Goal: Obtain resource: Download file/media

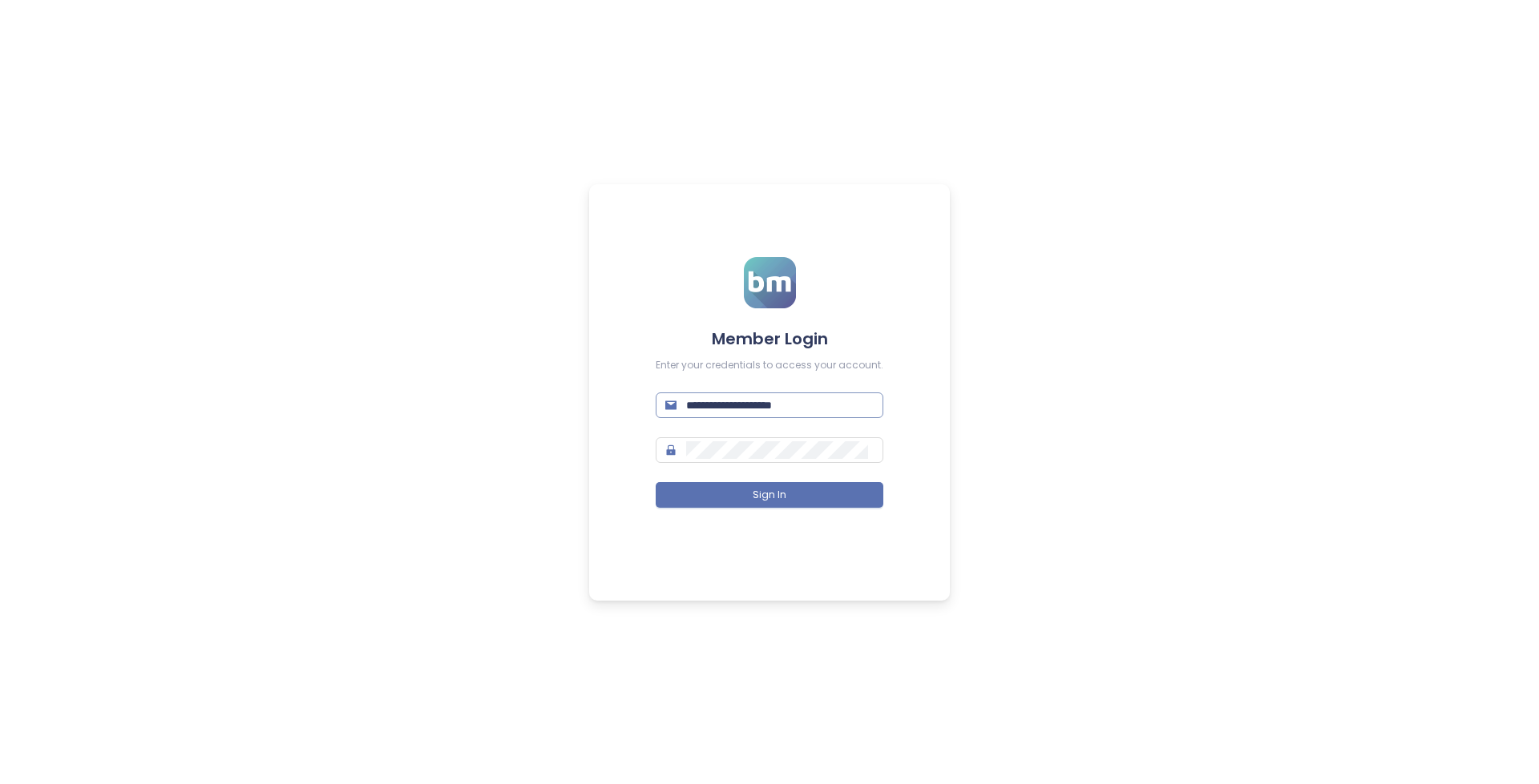
click at [758, 410] on input "**********" at bounding box center [779, 405] width 187 height 17
paste input "text"
type input "**********"
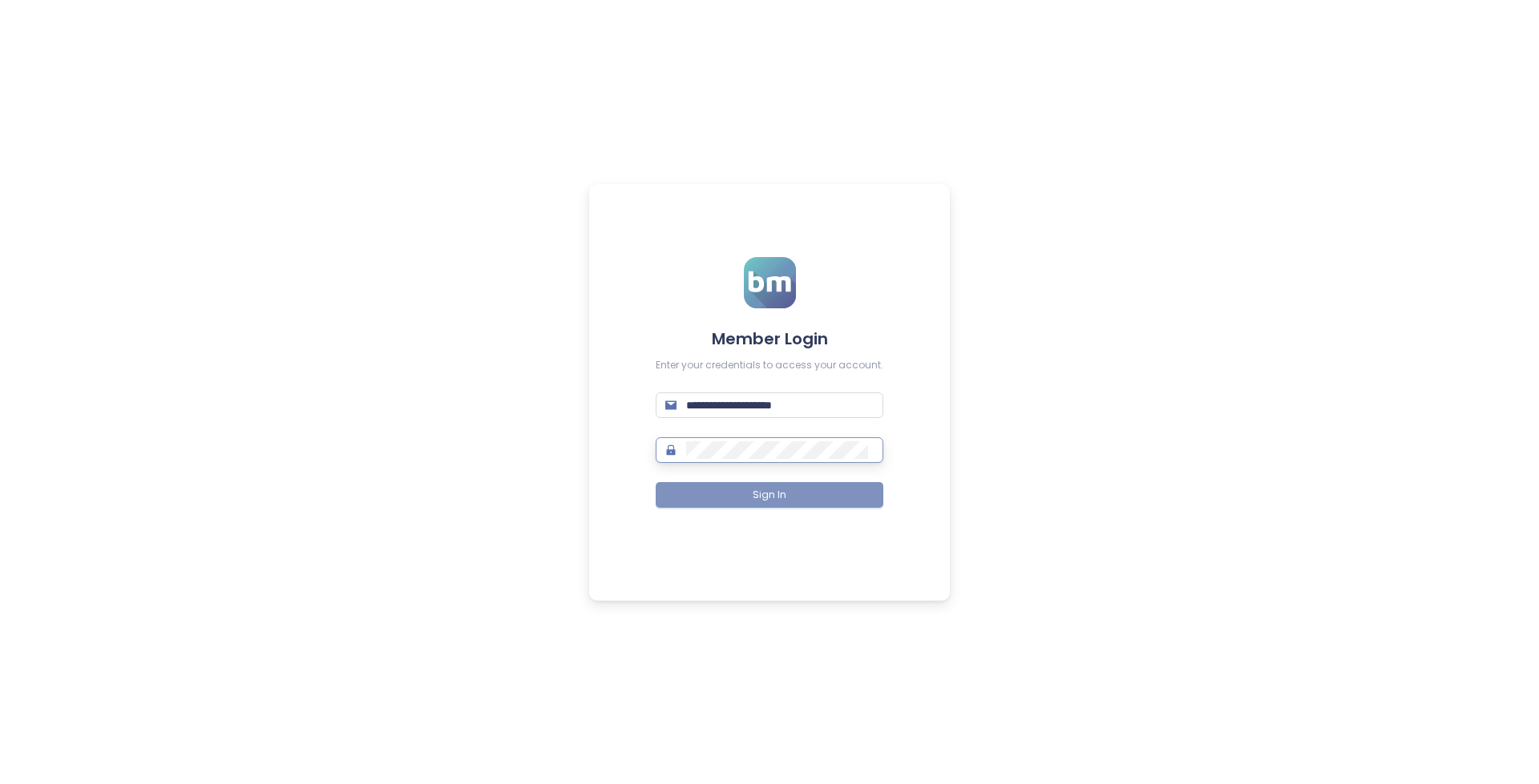
click at [771, 491] on span "Sign In" at bounding box center [770, 495] width 33 height 15
click at [784, 497] on span "Sign In" at bounding box center [770, 495] width 33 height 15
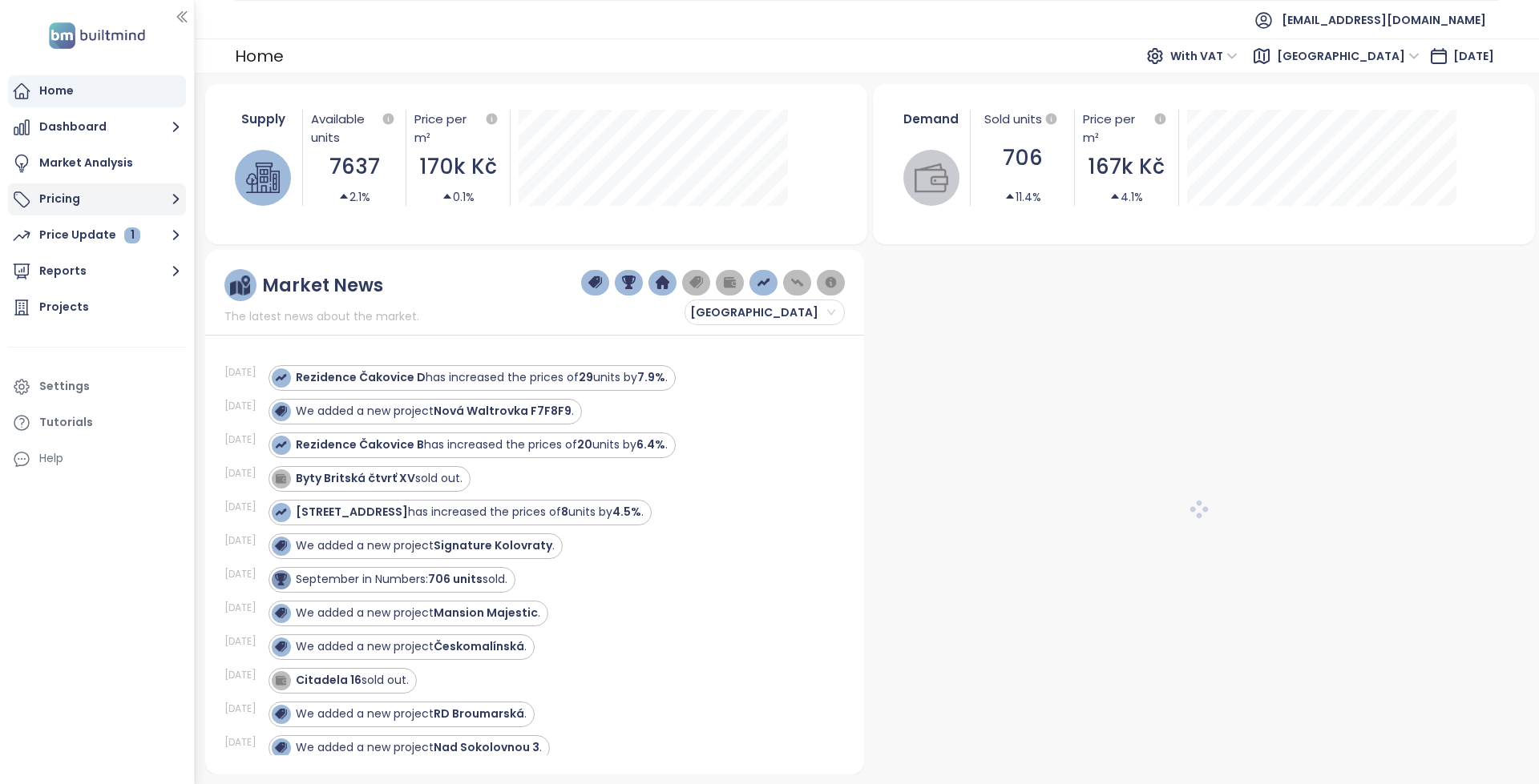
click at [148, 204] on button "Pricing" at bounding box center [97, 199] width 178 height 32
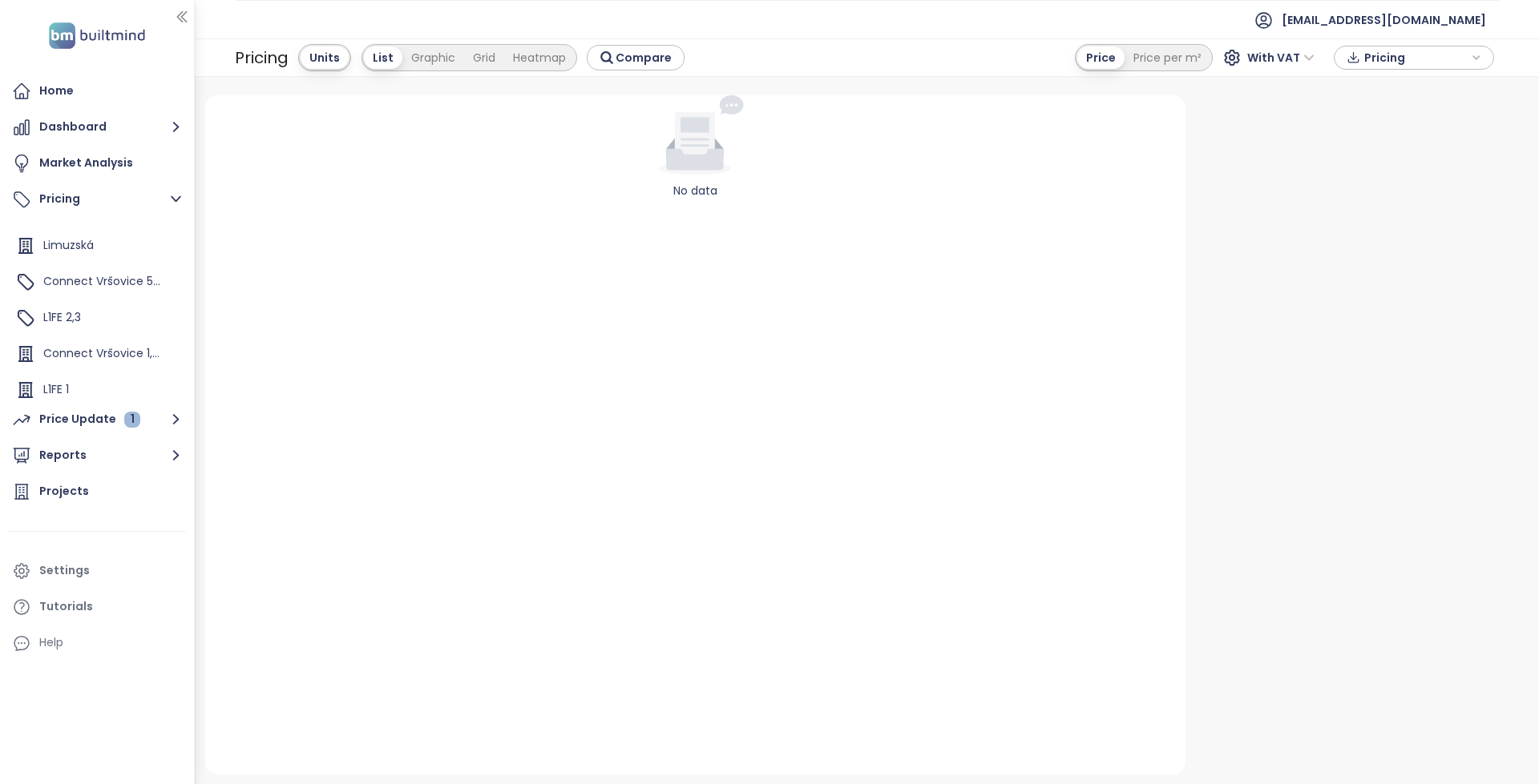
scroll to position [72, 0]
click at [128, 568] on div "Settings" at bounding box center [97, 571] width 178 height 32
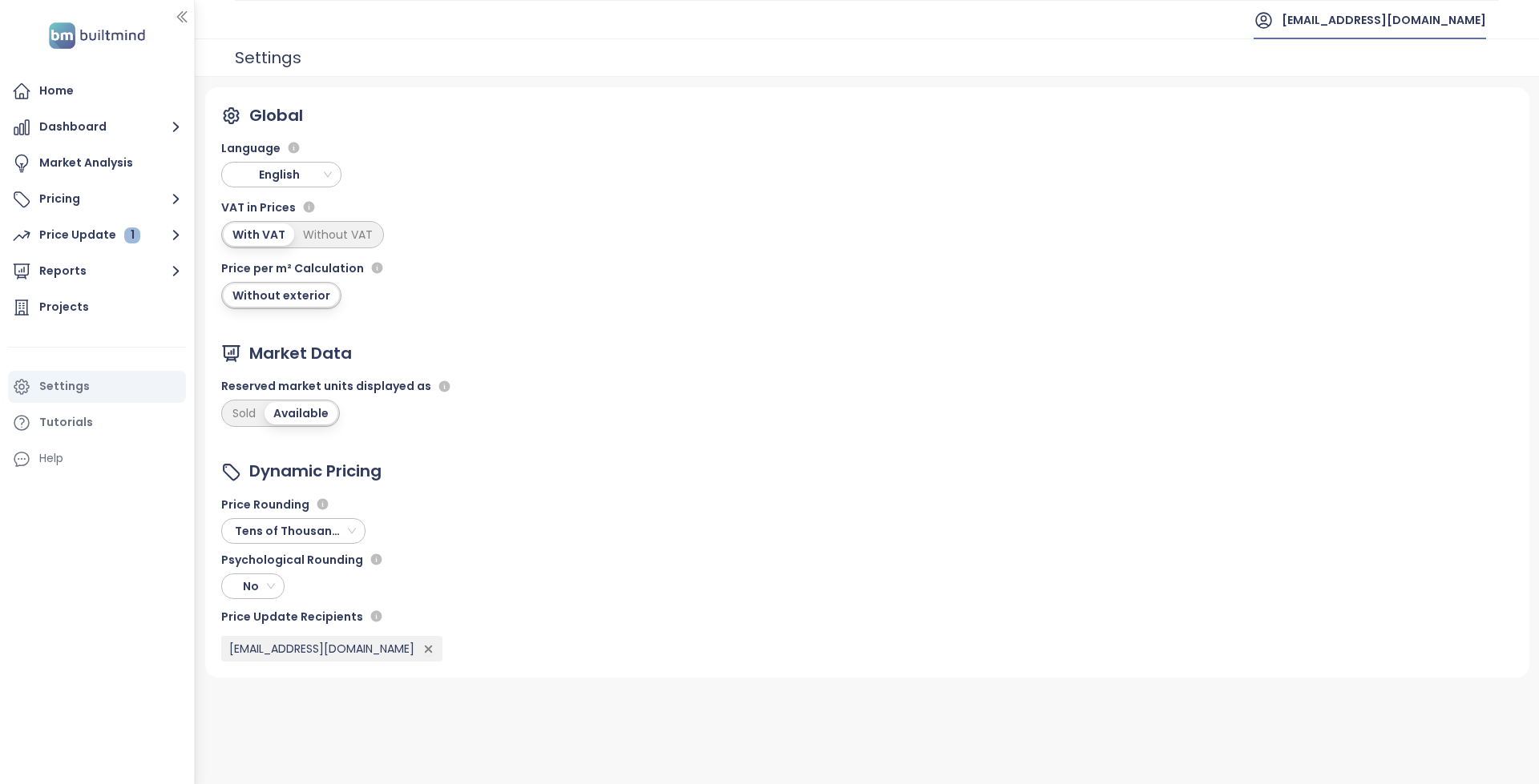
click at [1413, 27] on span "[EMAIL_ADDRESS][DOMAIN_NAME]" at bounding box center [1383, 20] width 204 height 38
click at [1399, 62] on li "Log out" at bounding box center [1402, 65] width 163 height 32
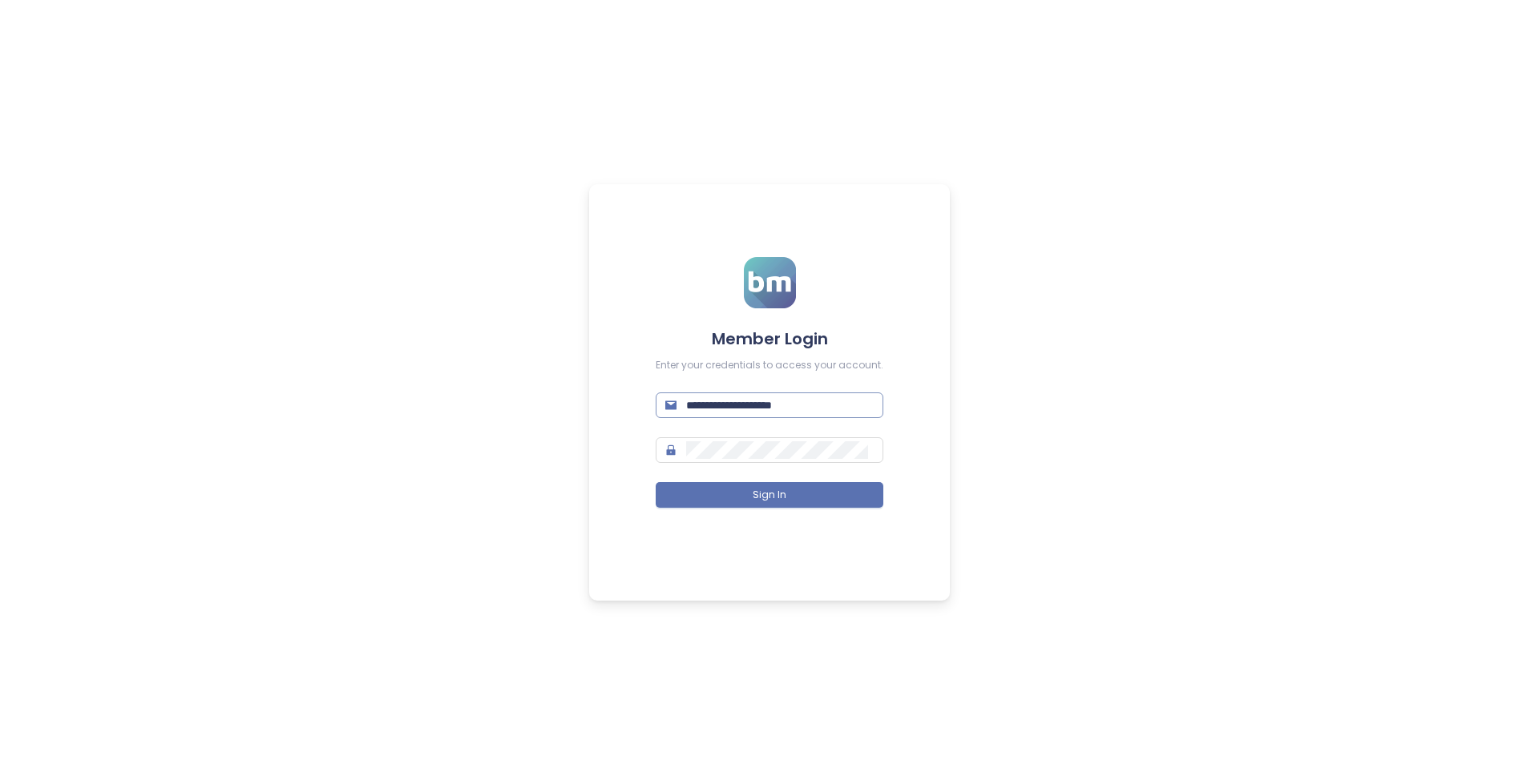
click at [810, 400] on input "**********" at bounding box center [779, 405] width 187 height 17
paste input "text"
type input "**********"
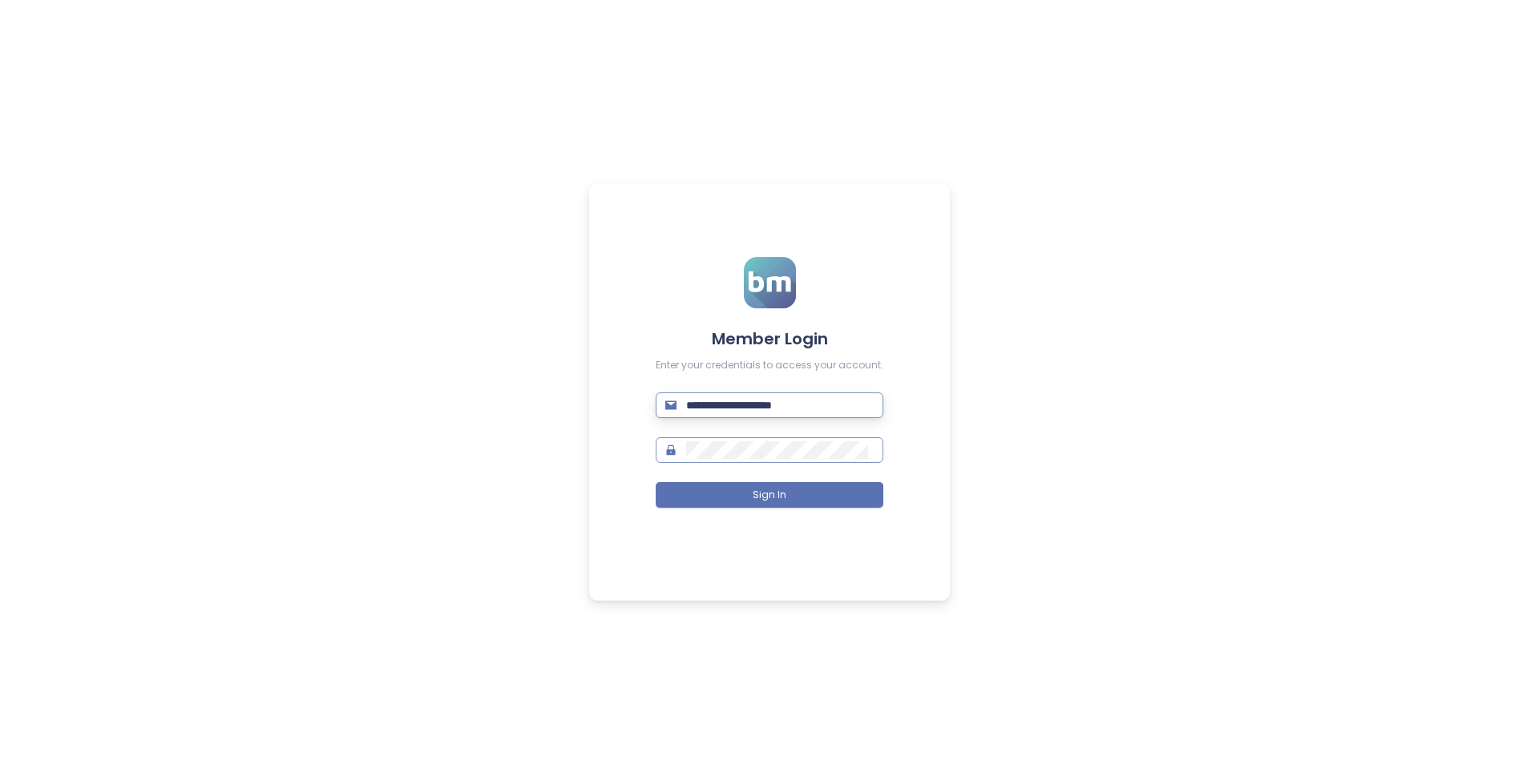
click at [761, 439] on span at bounding box center [769, 450] width 227 height 26
click at [756, 500] on span "Sign In" at bounding box center [770, 495] width 33 height 15
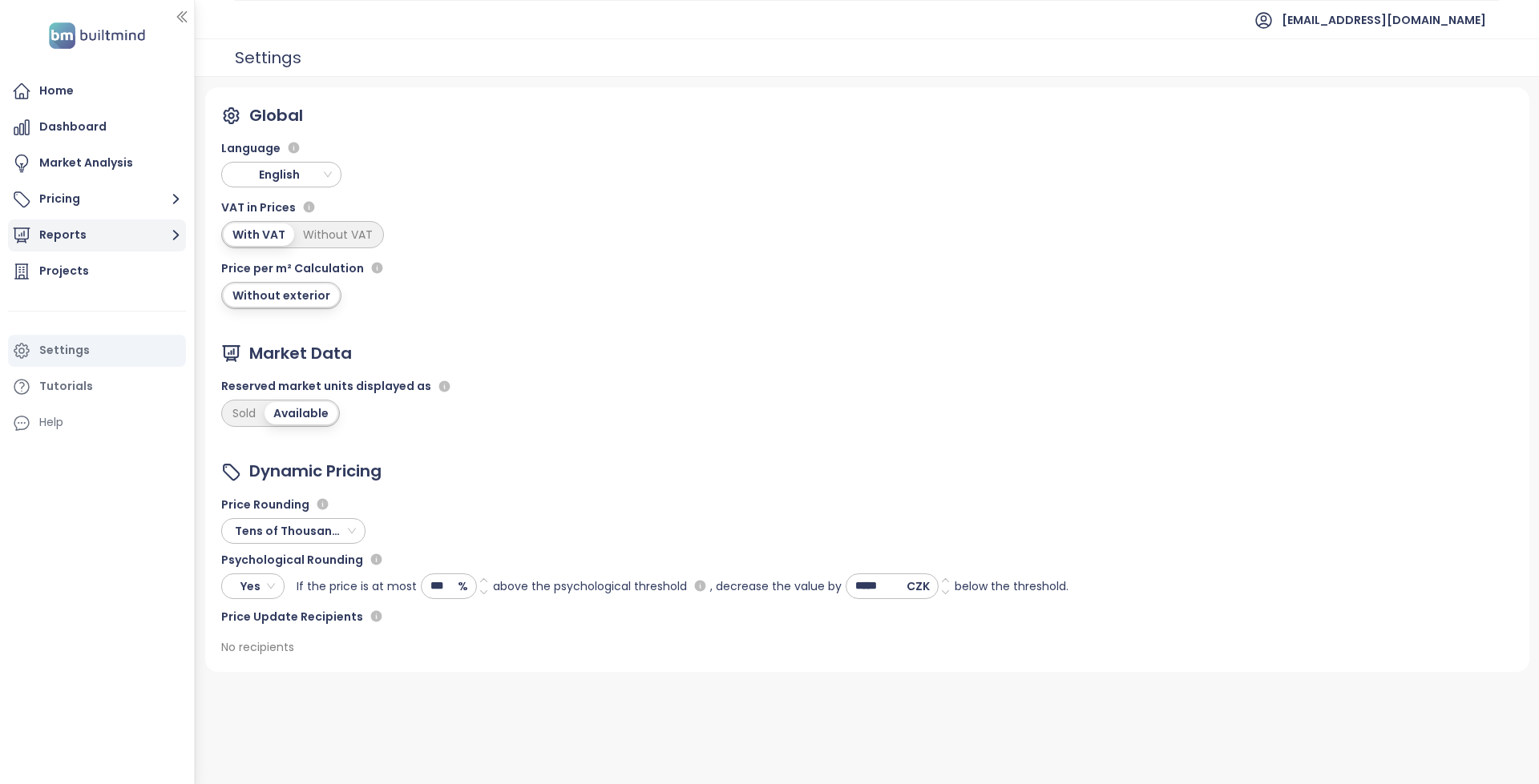
click at [96, 233] on button "Reports" at bounding box center [97, 236] width 178 height 32
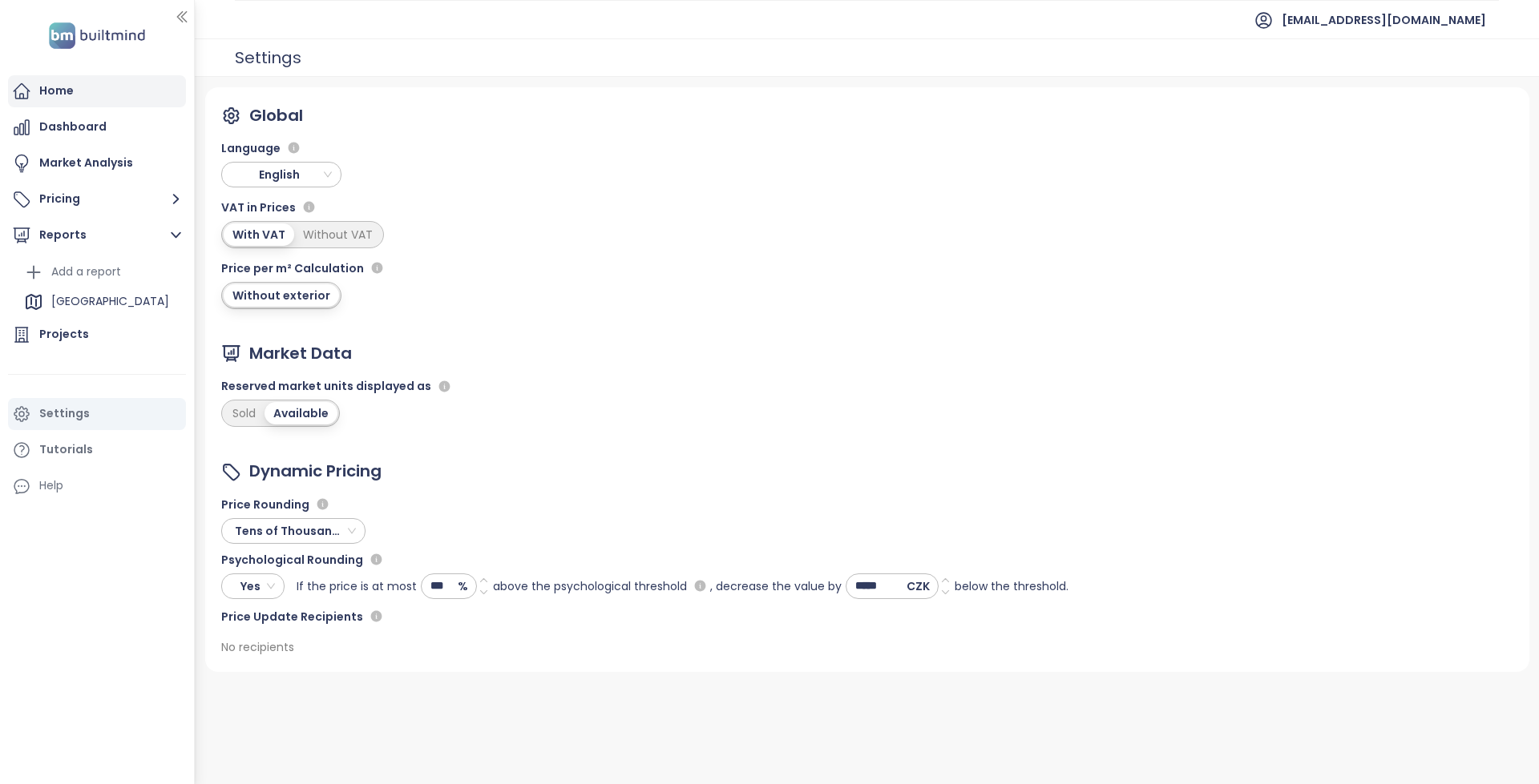
click at [130, 82] on div "Home" at bounding box center [97, 91] width 178 height 32
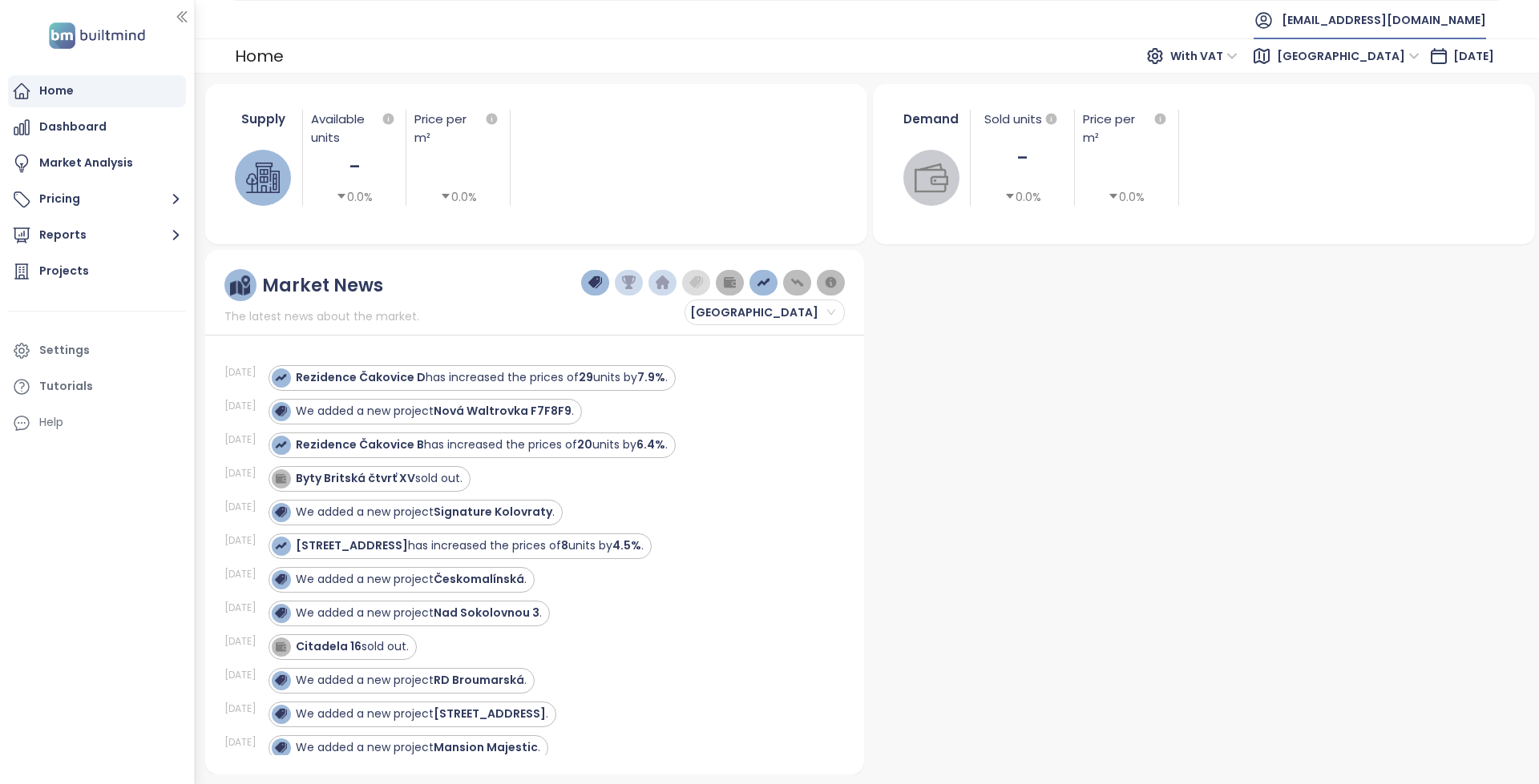
click at [1382, 16] on span "[EMAIL_ADDRESS][DOMAIN_NAME]" at bounding box center [1383, 20] width 204 height 38
click at [977, 32] on ul "[EMAIL_ADDRESS][DOMAIN_NAME]" at bounding box center [867, 19] width 1264 height 39
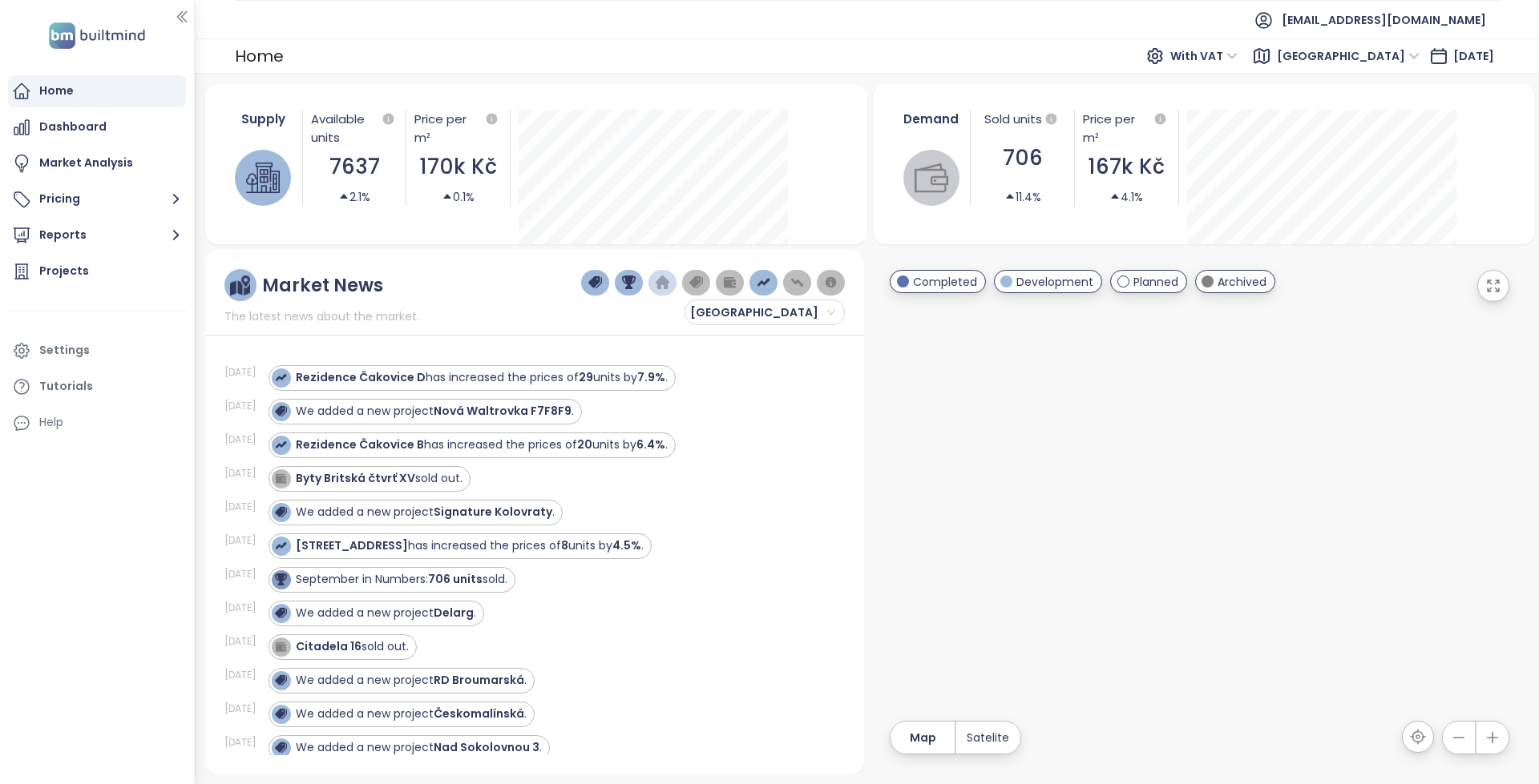
click at [1435, 21] on span "[EMAIL_ADDRESS][DOMAIN_NAME]" at bounding box center [1383, 20] width 204 height 38
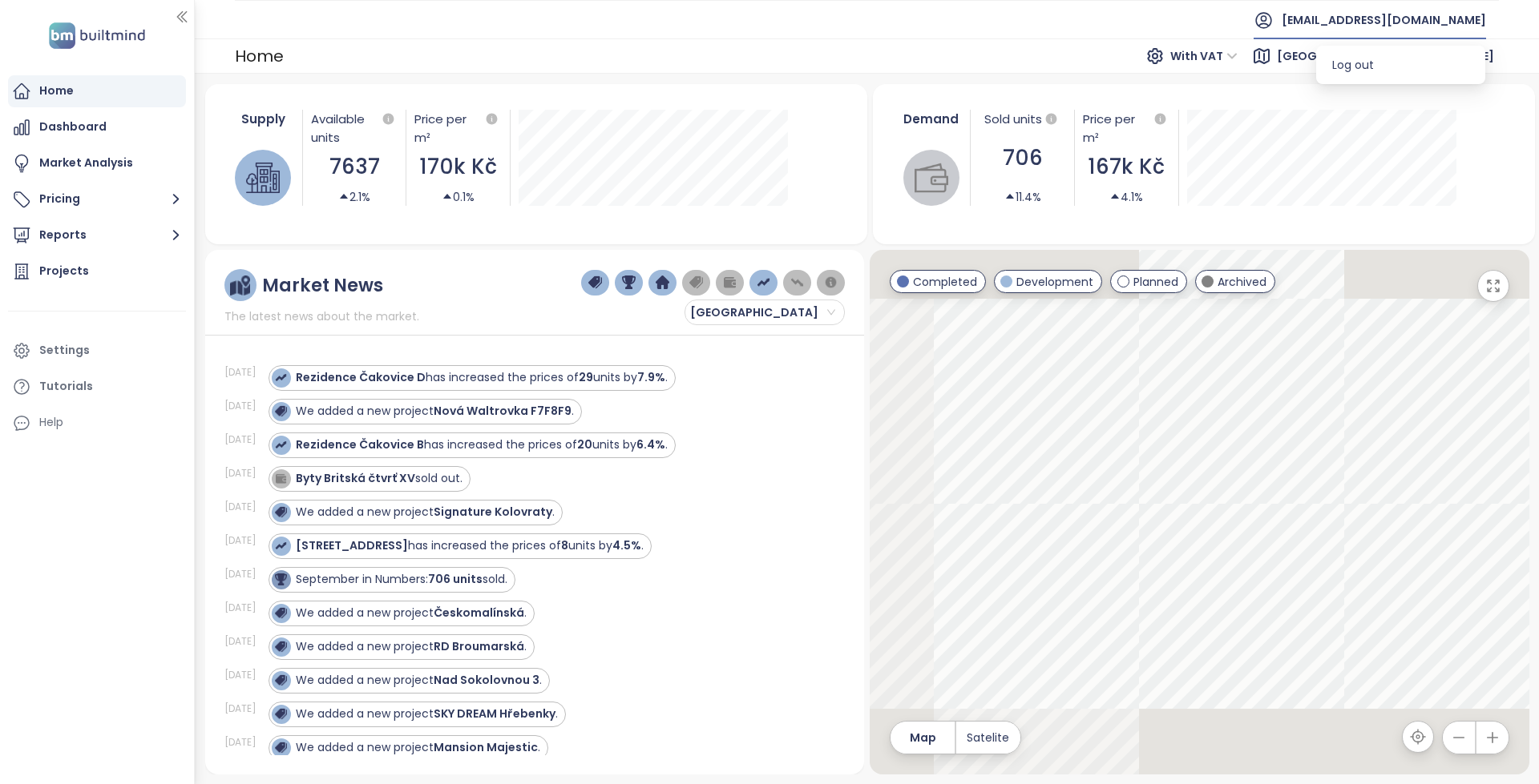
click at [1384, 18] on span "[EMAIL_ADDRESS][DOMAIN_NAME]" at bounding box center [1383, 20] width 204 height 38
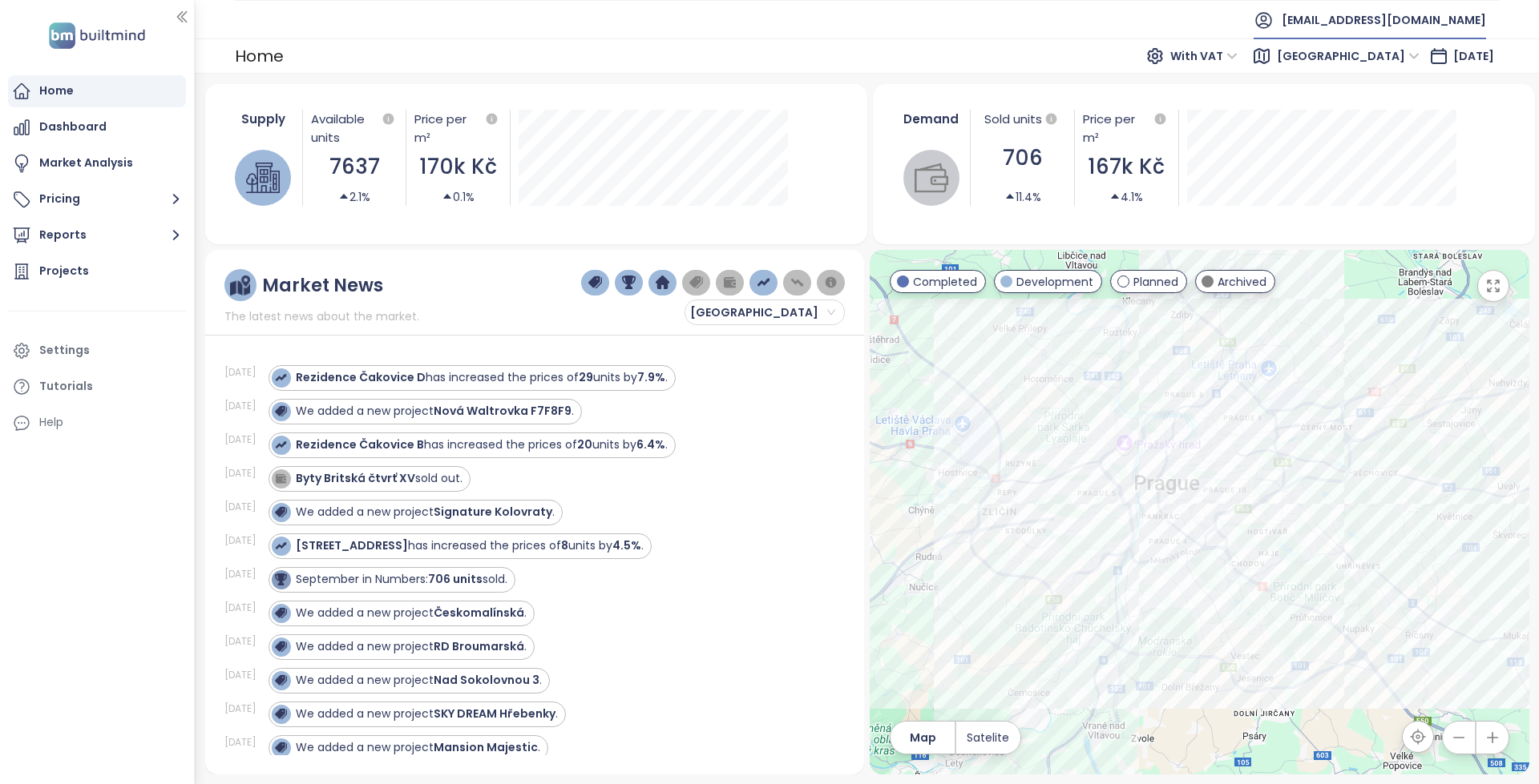
click at [1385, 17] on span "[EMAIL_ADDRESS][DOMAIN_NAME]" at bounding box center [1383, 20] width 204 height 38
click at [1382, 69] on li "Log out" at bounding box center [1401, 65] width 162 height 32
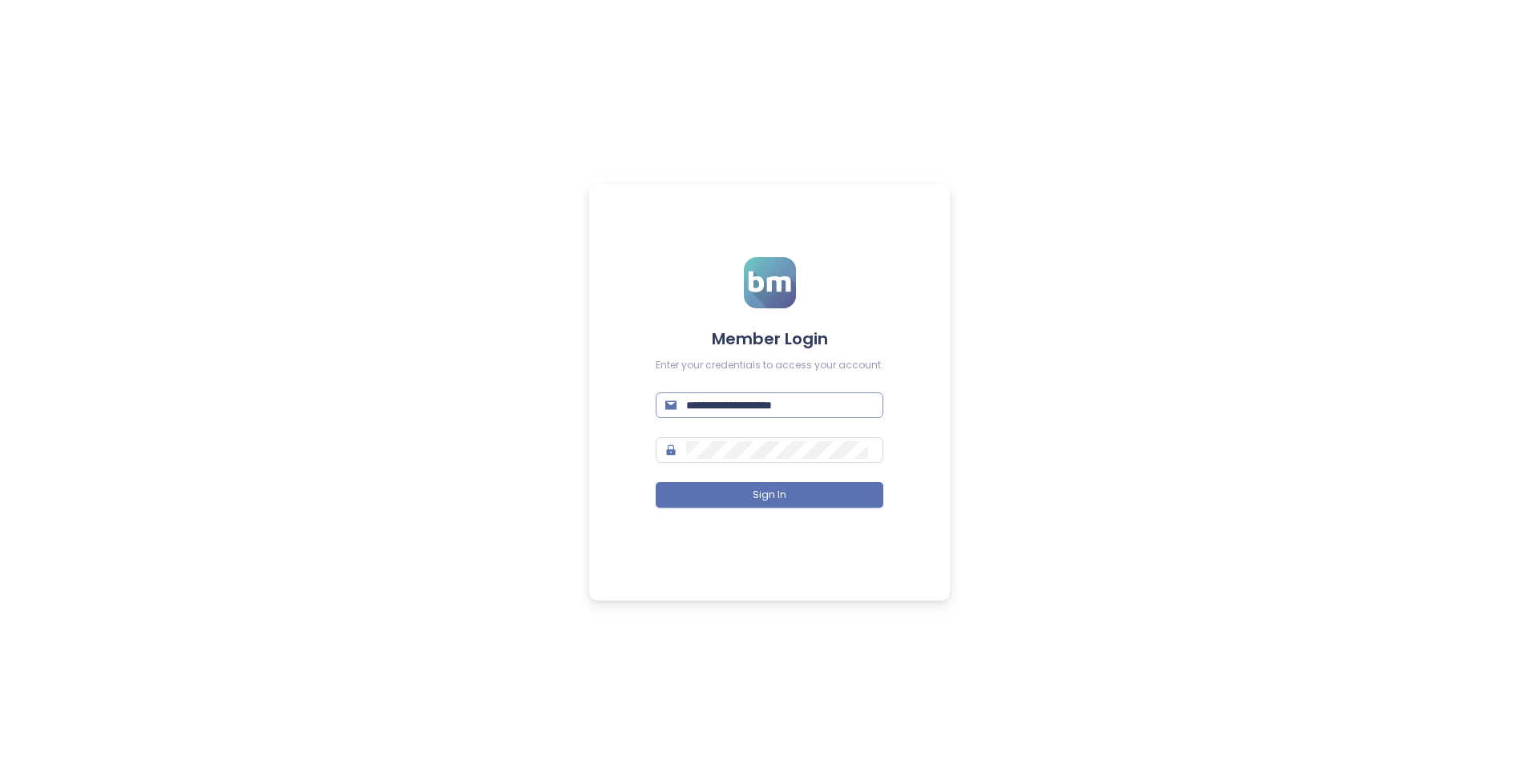
click at [838, 398] on input "**********" at bounding box center [779, 405] width 187 height 17
paste input "text"
type input "**********"
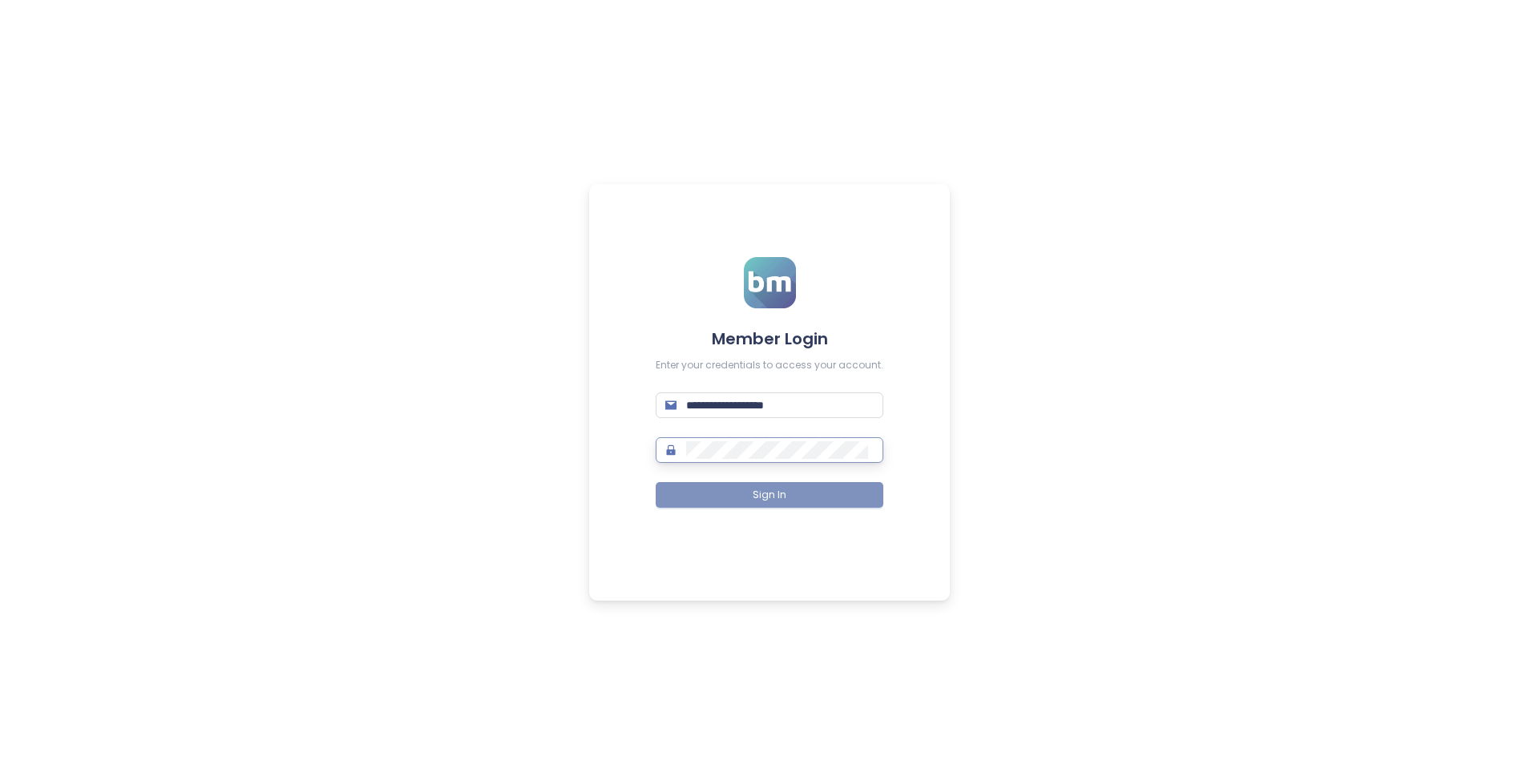
click at [765, 491] on span "Sign In" at bounding box center [770, 495] width 33 height 15
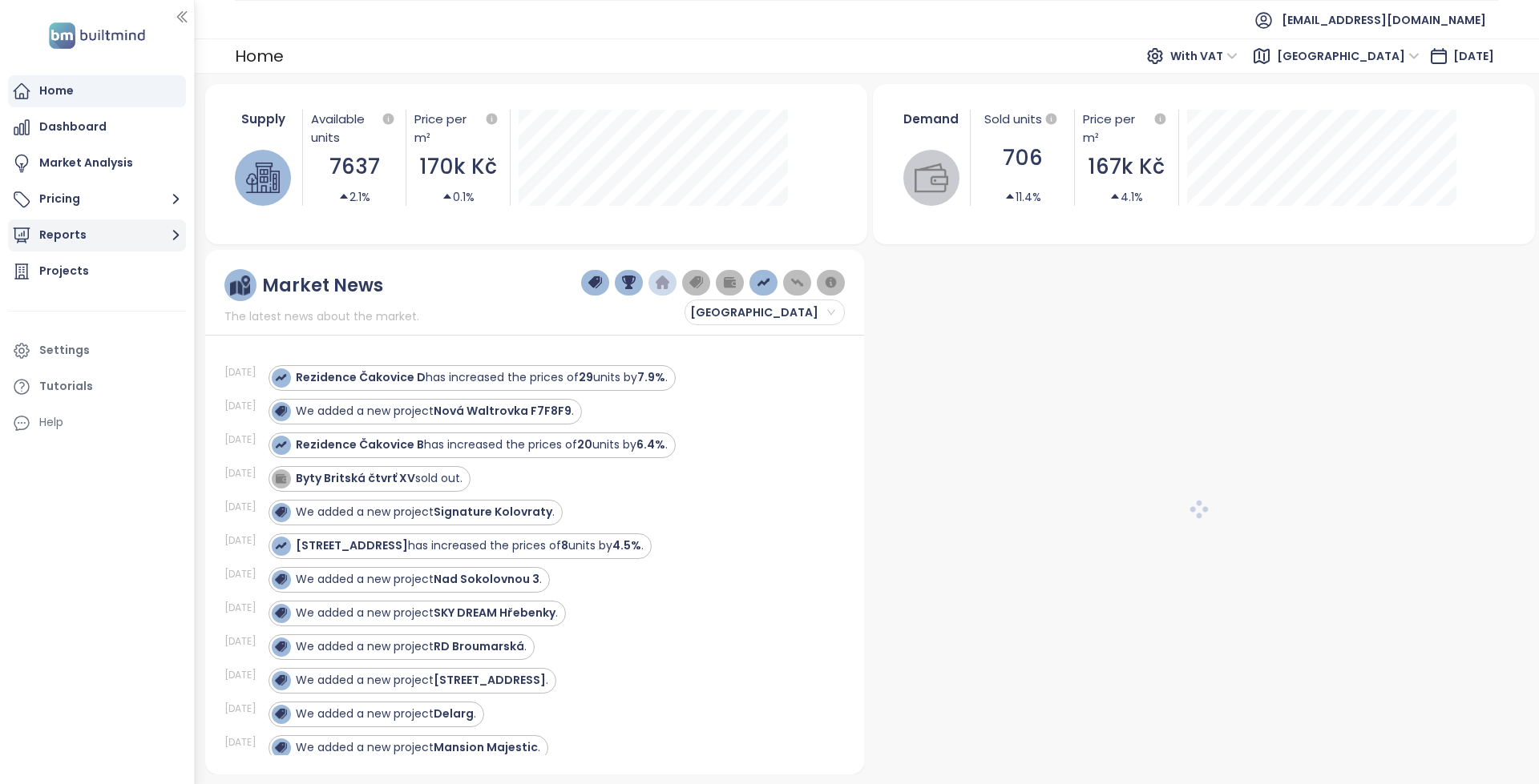
click at [139, 235] on button "Reports" at bounding box center [97, 236] width 178 height 32
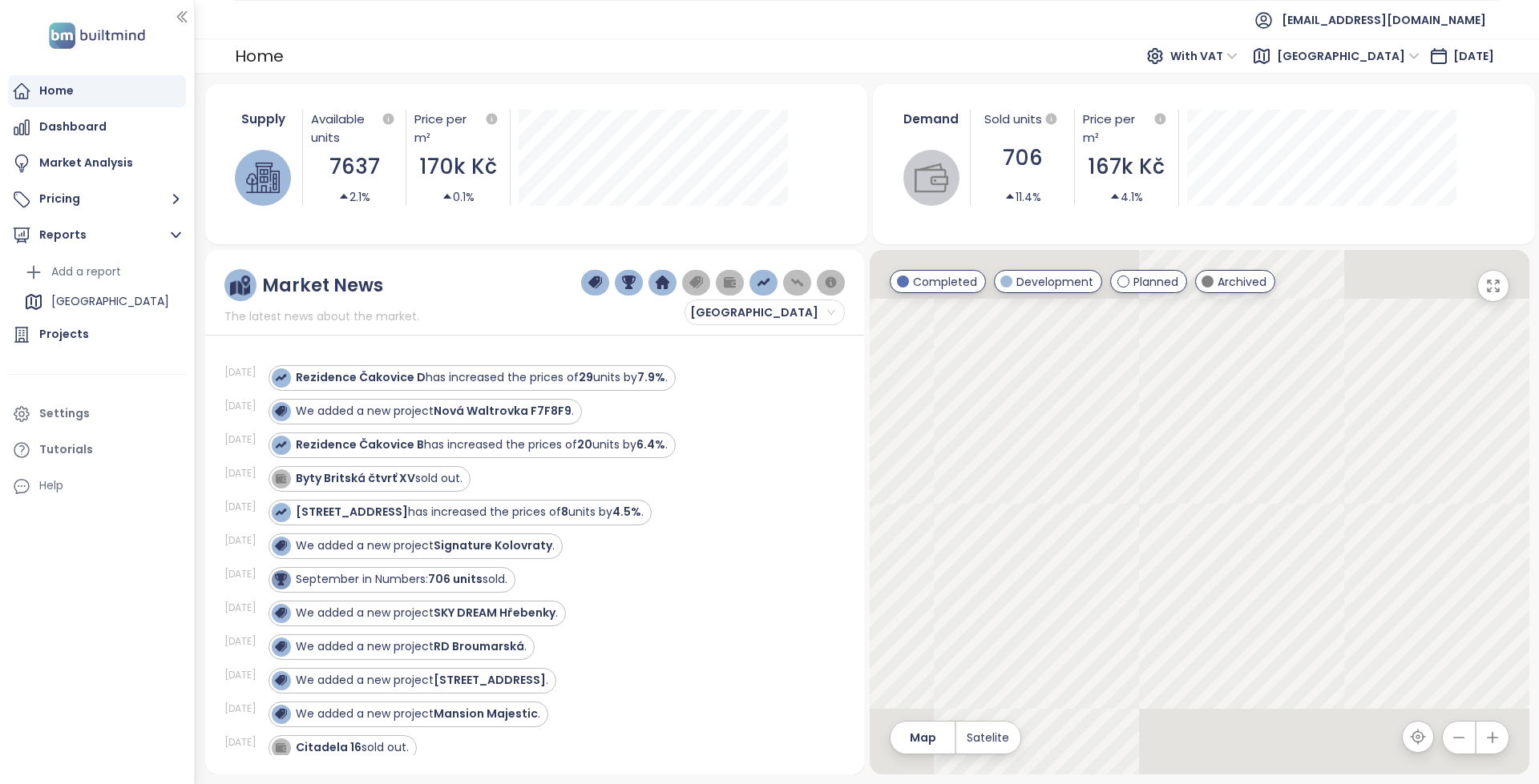
click at [162, 231] on button "Reports" at bounding box center [97, 236] width 178 height 32
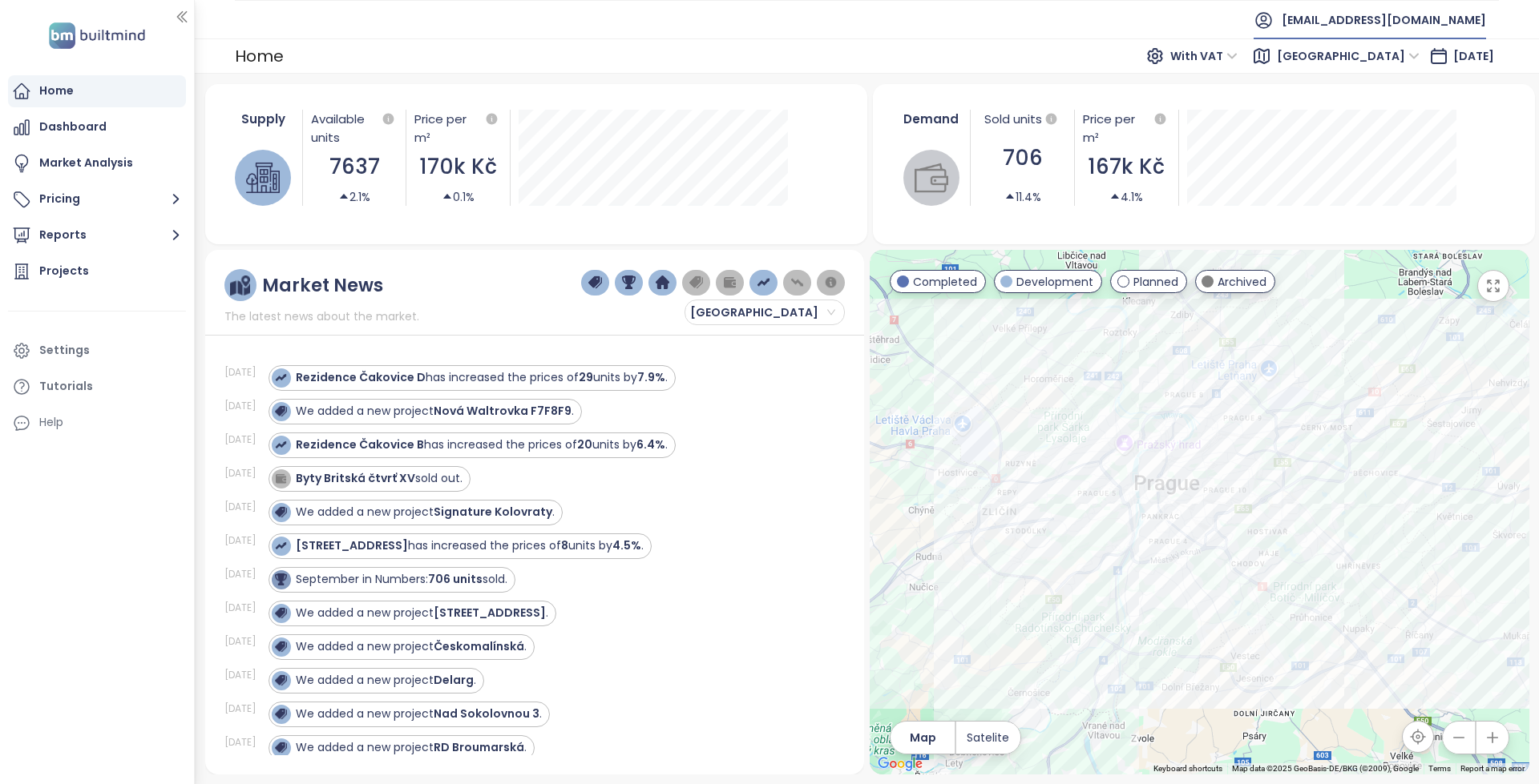
click at [1362, 23] on span "[EMAIL_ADDRESS][DOMAIN_NAME]" at bounding box center [1383, 20] width 204 height 38
click at [1371, 62] on span "Log out" at bounding box center [1362, 64] width 42 height 16
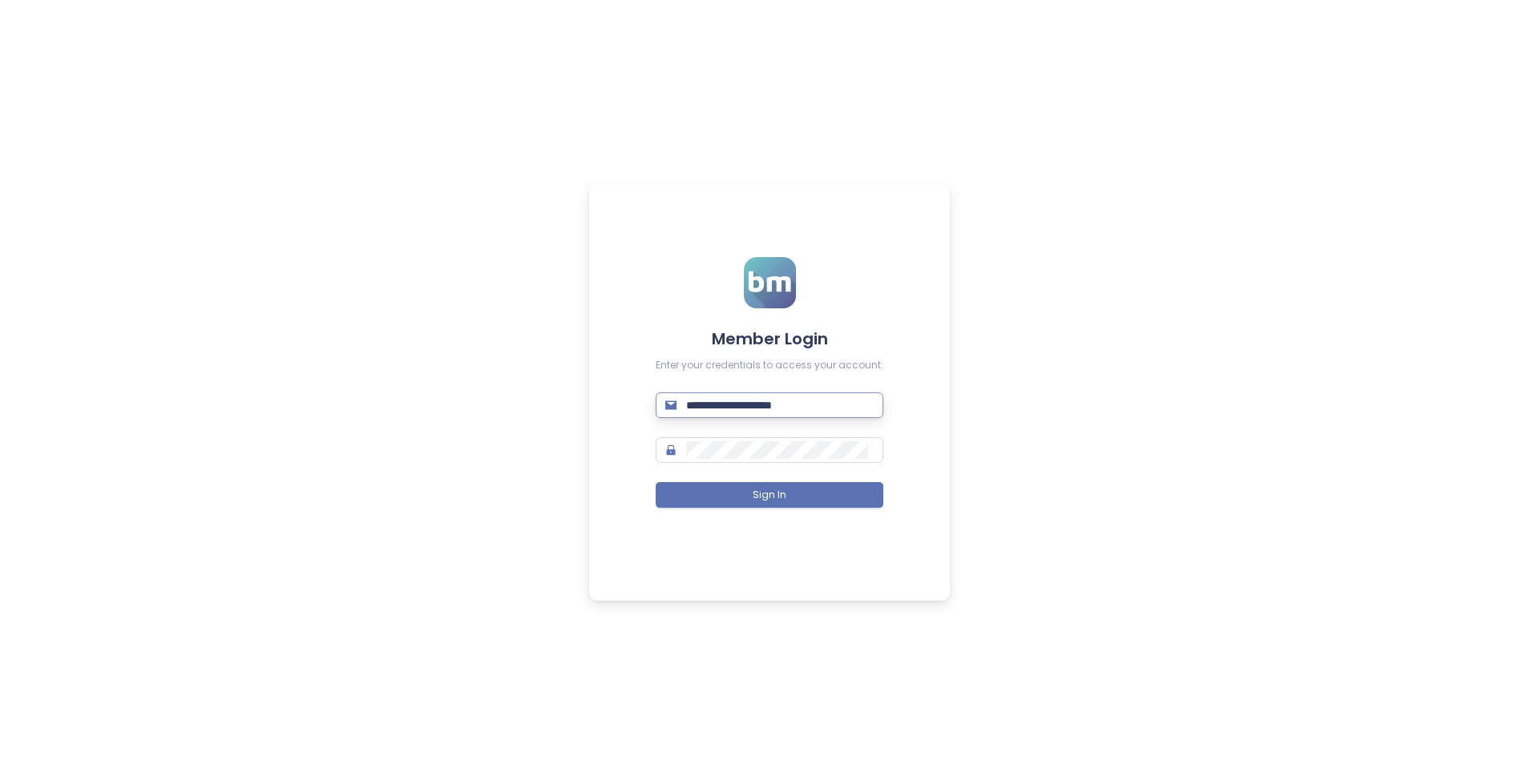
click at [814, 402] on input "**********" at bounding box center [779, 405] width 187 height 17
paste input "text"
type input "**********"
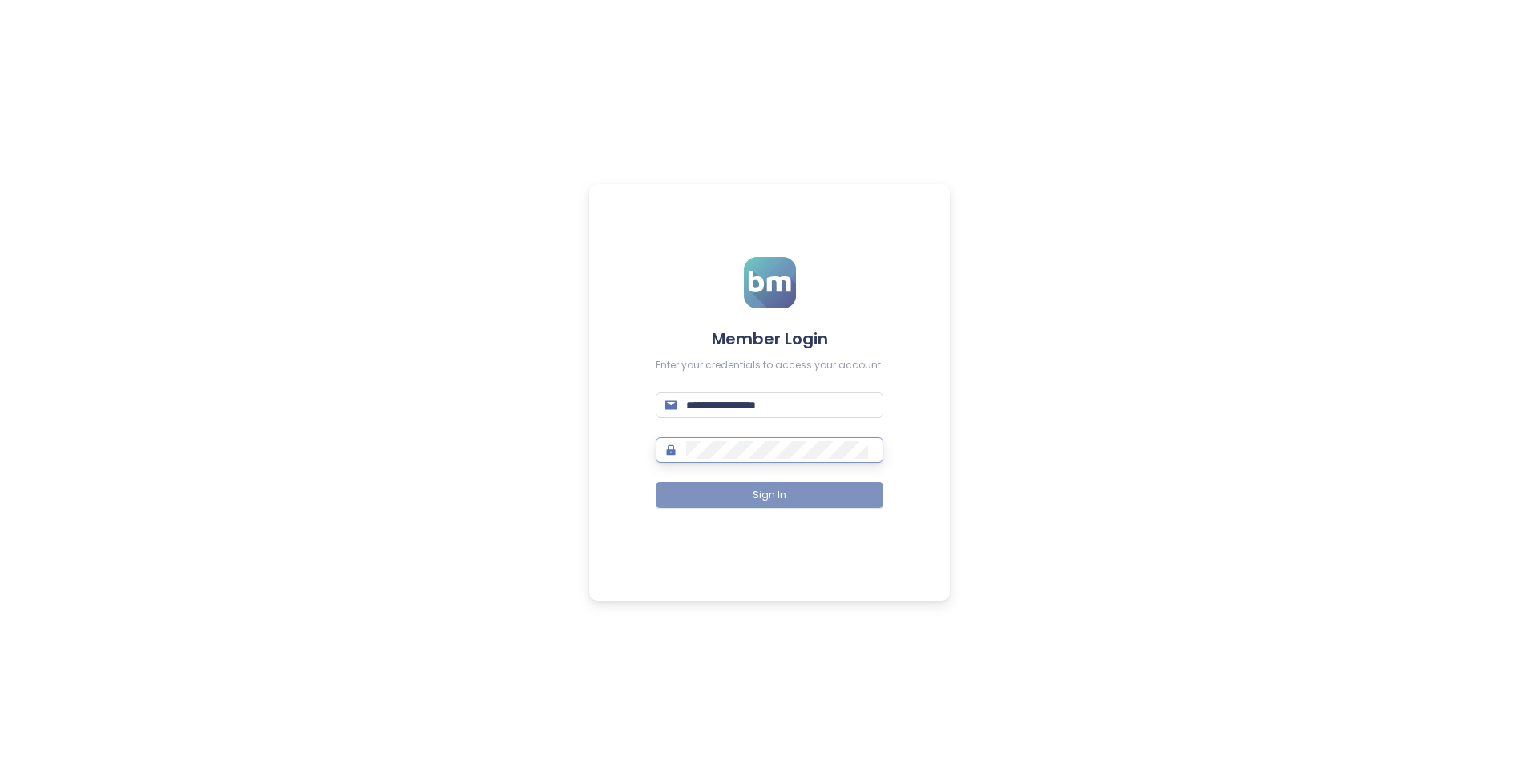
click at [760, 499] on span "Sign In" at bounding box center [770, 495] width 33 height 15
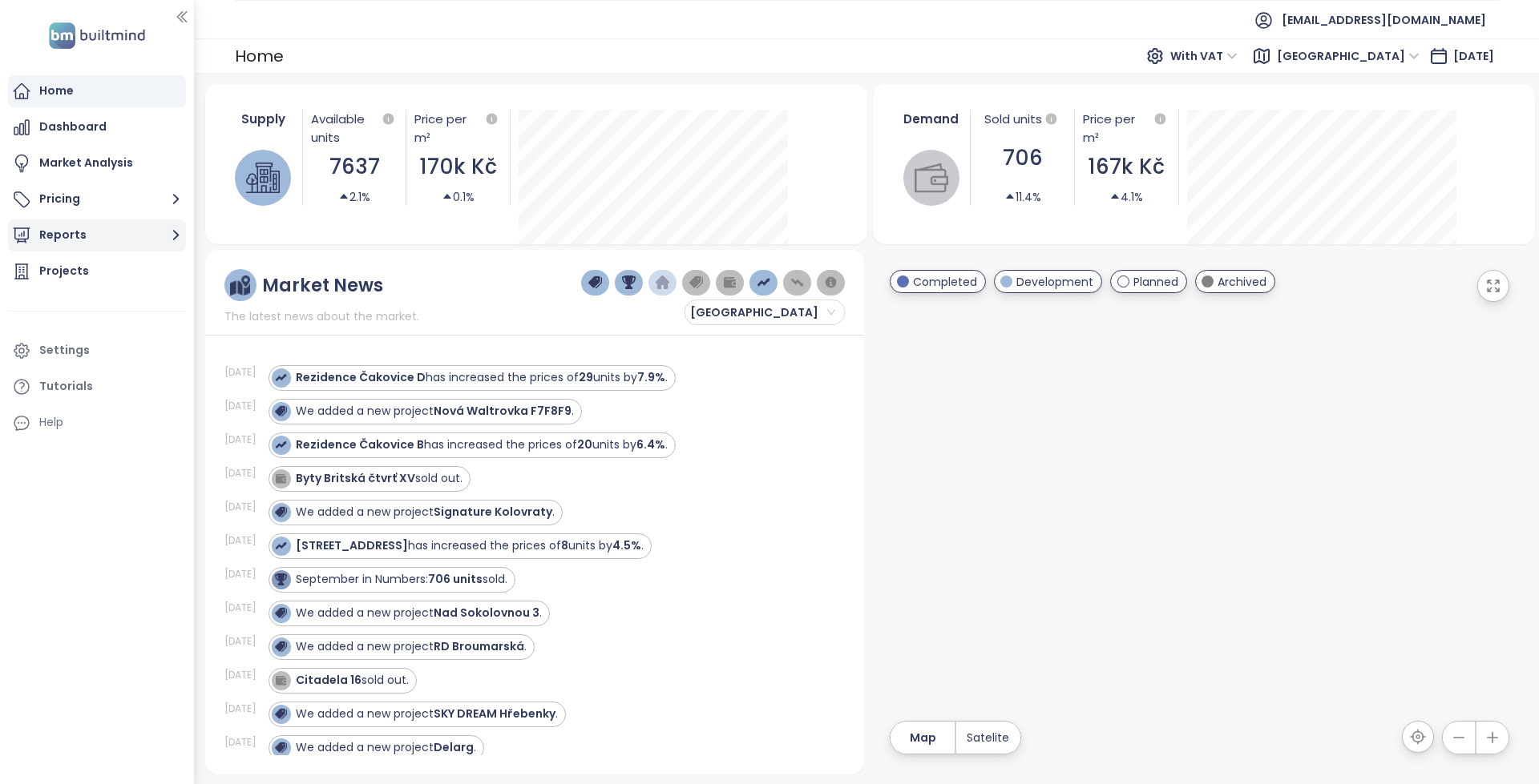
click at [1397, 22] on span "[EMAIL_ADDRESS][DOMAIN_NAME]" at bounding box center [1383, 20] width 204 height 38
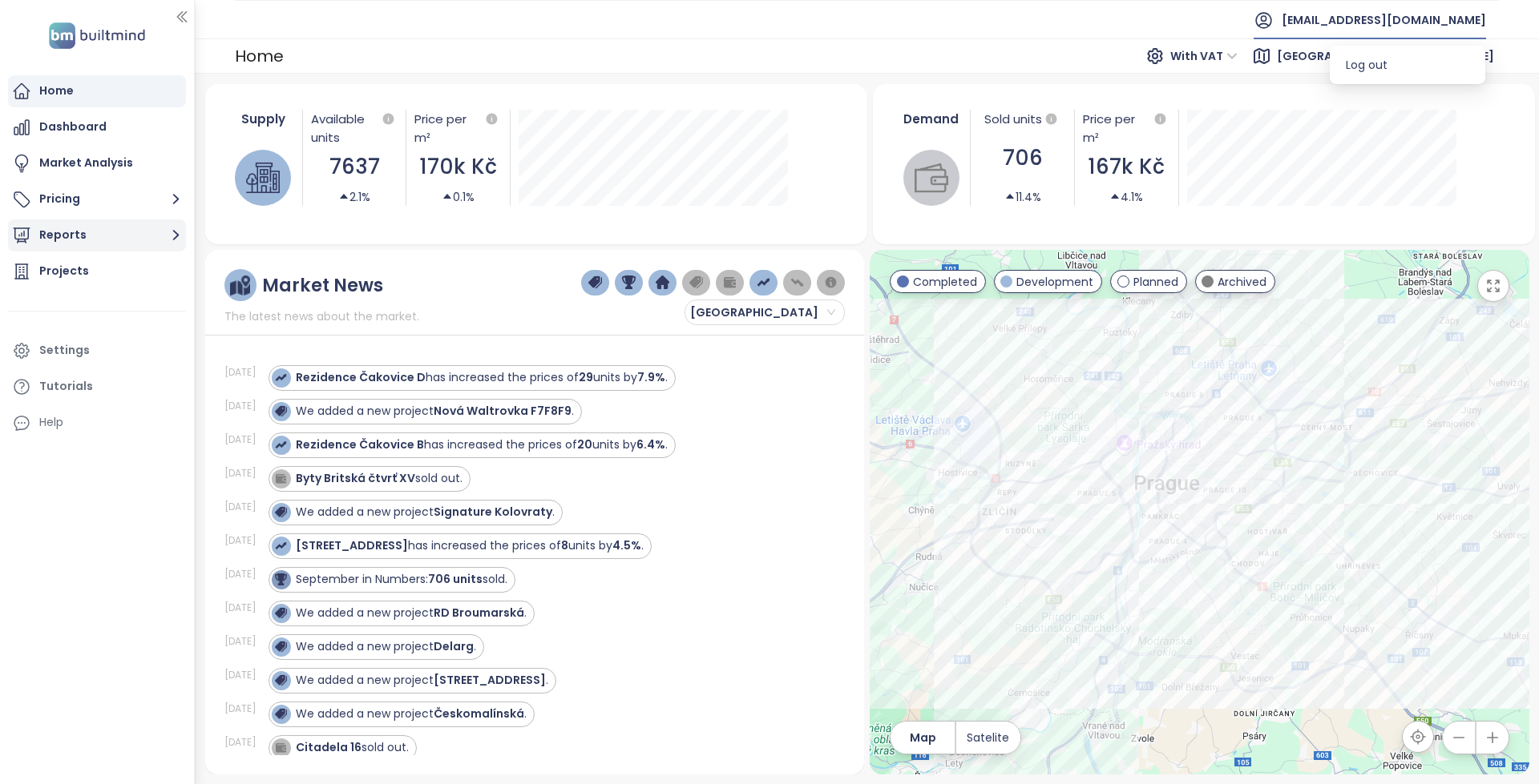
click at [114, 234] on button "Reports" at bounding box center [97, 236] width 178 height 32
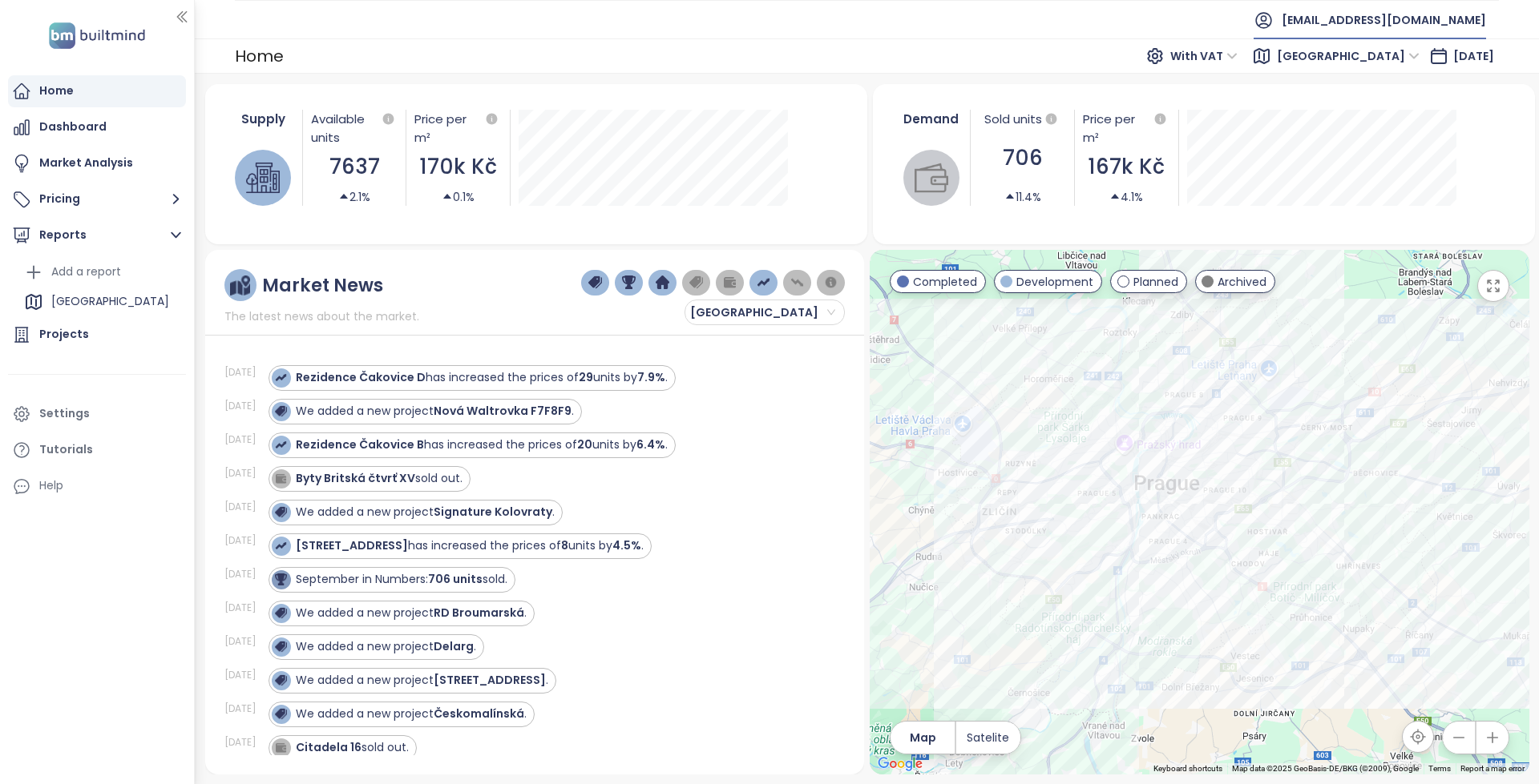
click at [1383, 14] on span "[EMAIL_ADDRESS][DOMAIN_NAME]" at bounding box center [1383, 20] width 204 height 38
click at [1384, 58] on span "Log out" at bounding box center [1367, 64] width 42 height 16
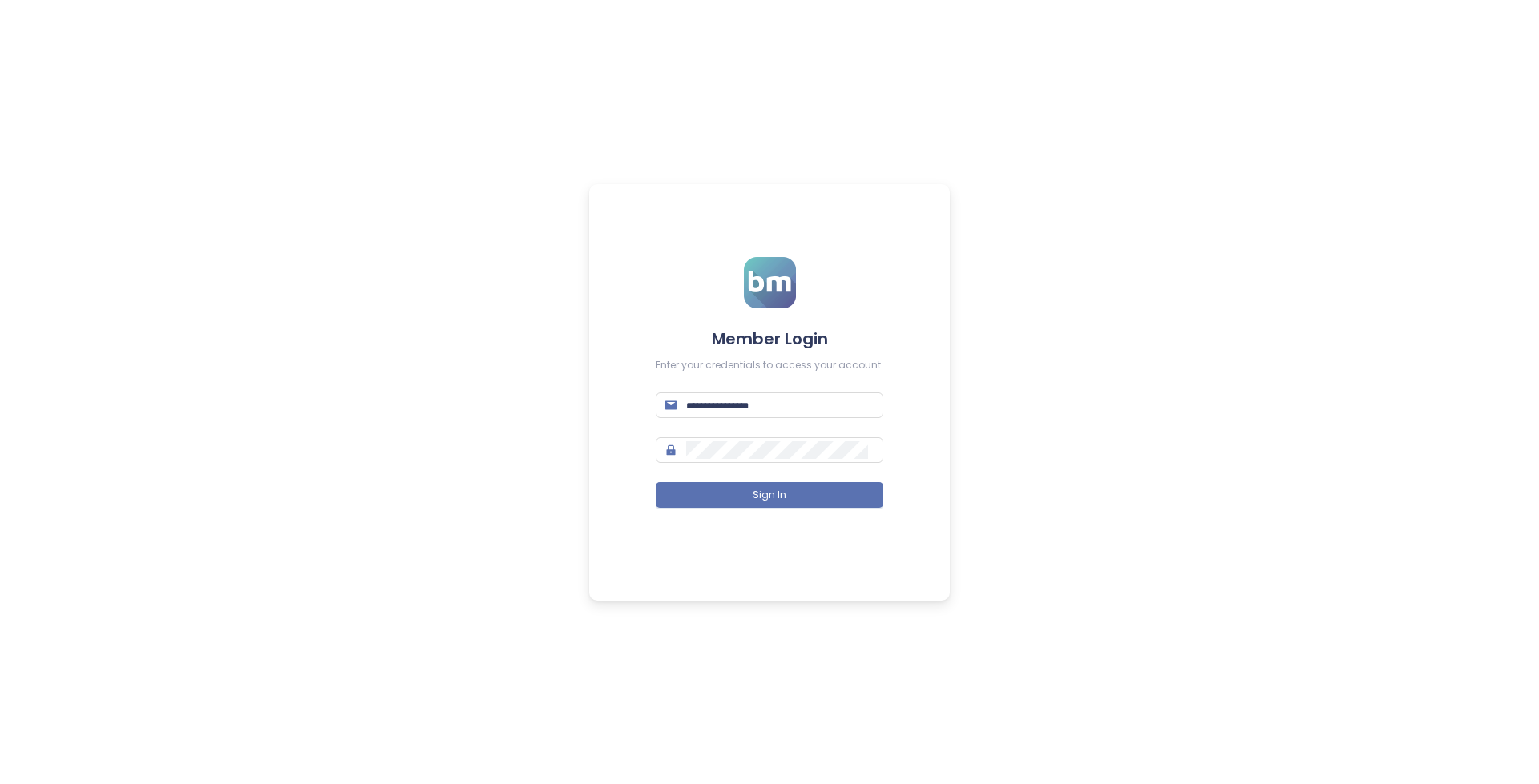
type input "**********"
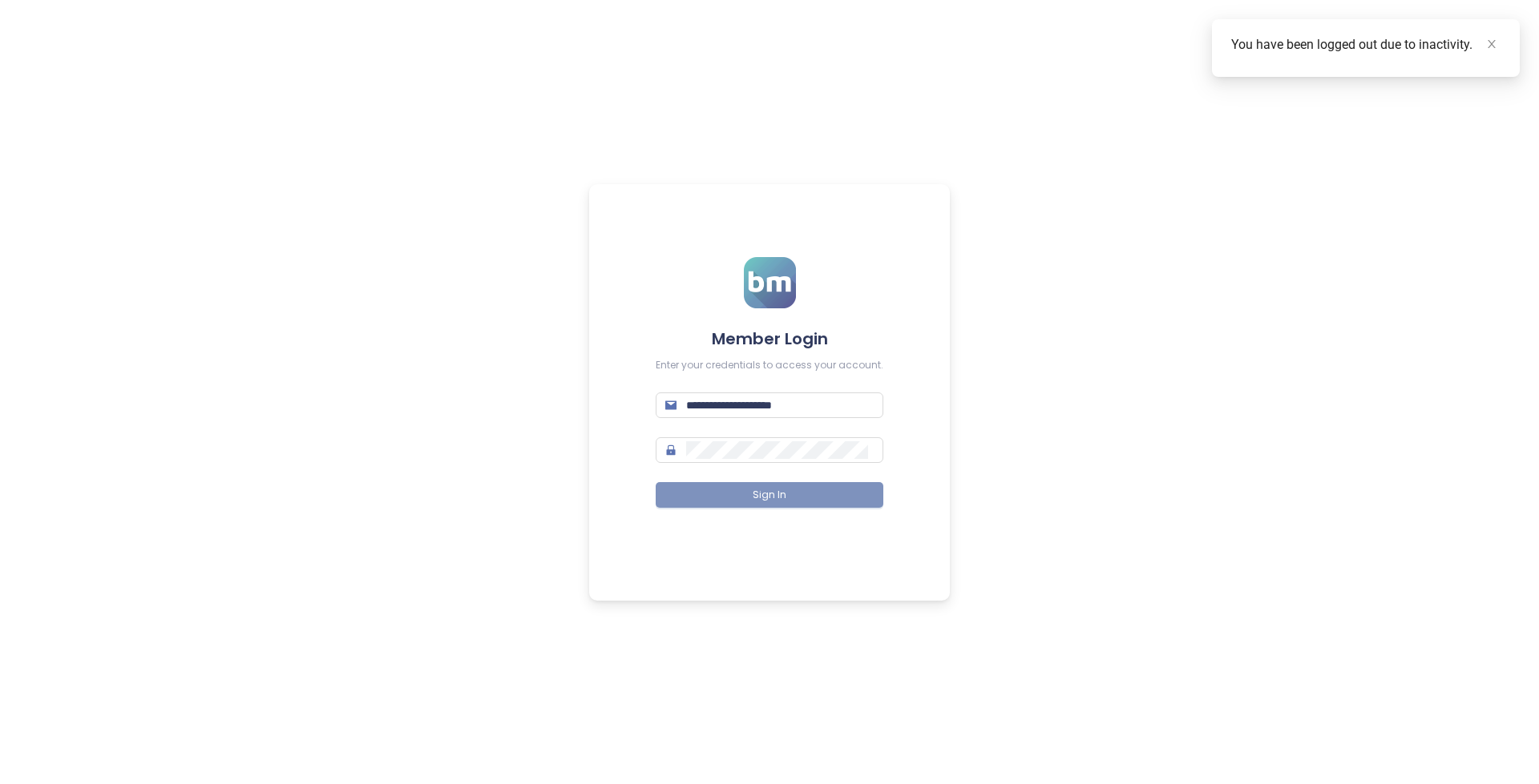
click at [795, 498] on button "Sign In" at bounding box center [769, 495] width 227 height 26
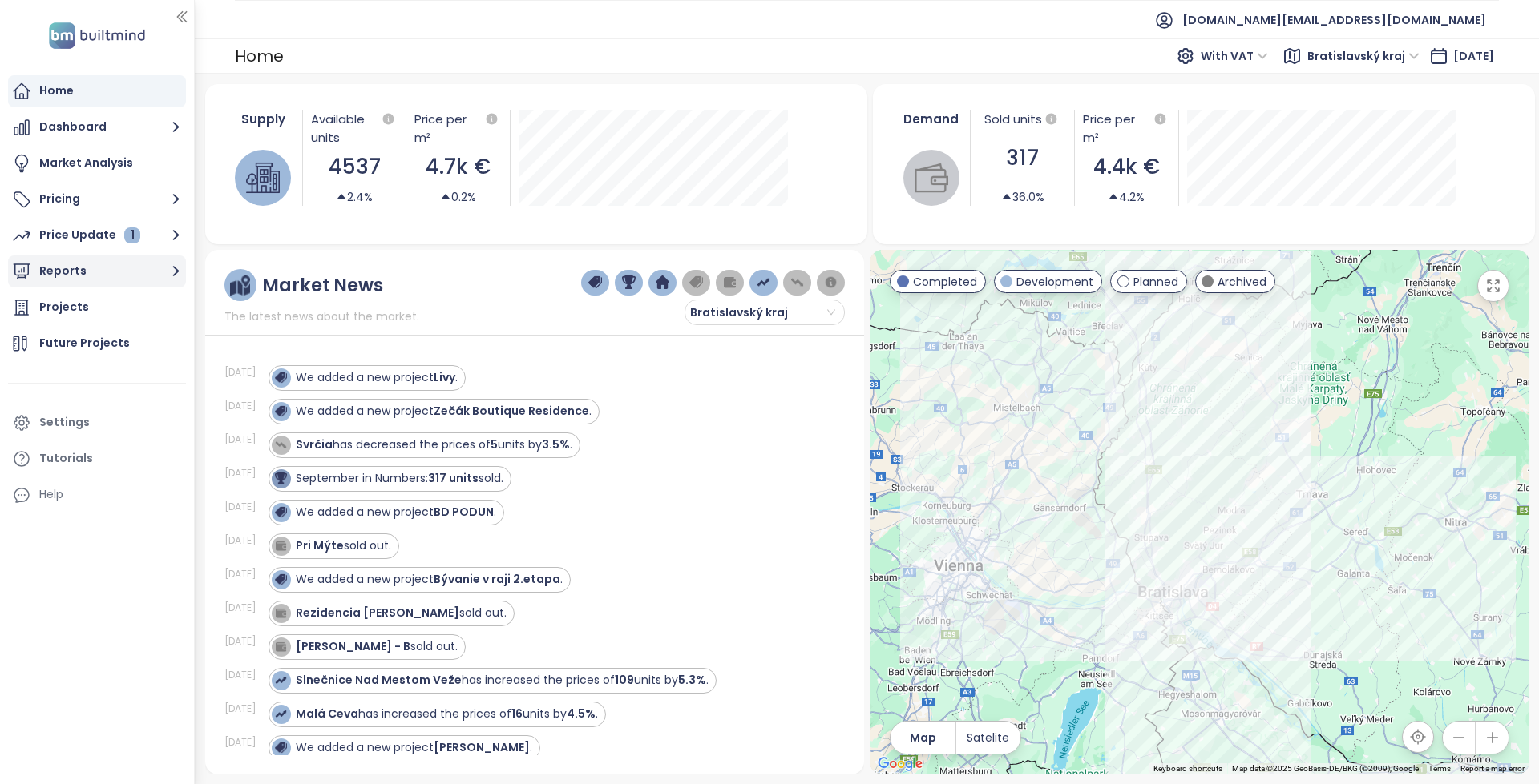
click at [69, 278] on button "Reports" at bounding box center [97, 271] width 178 height 32
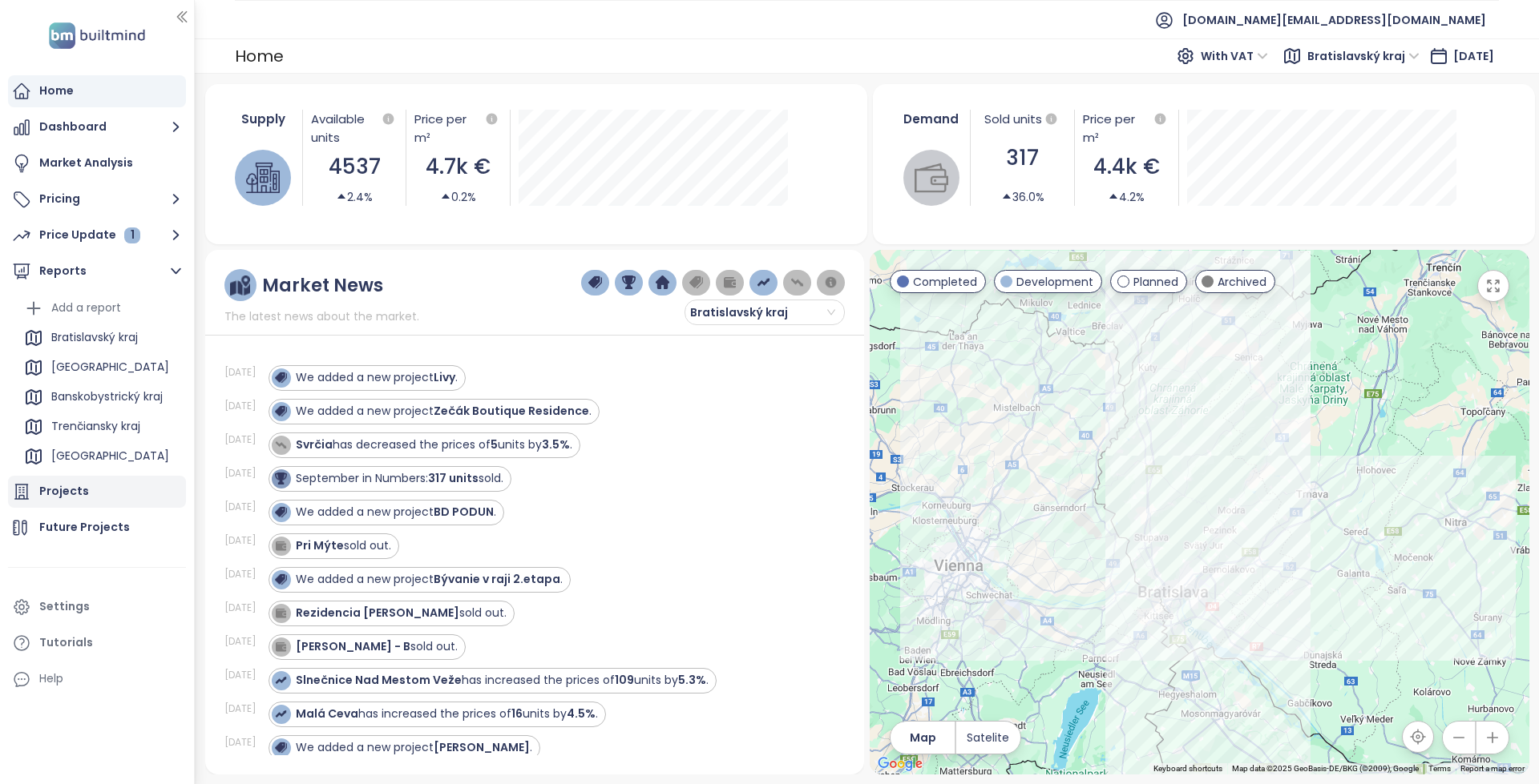
click at [77, 486] on div "Projects" at bounding box center [64, 492] width 50 height 20
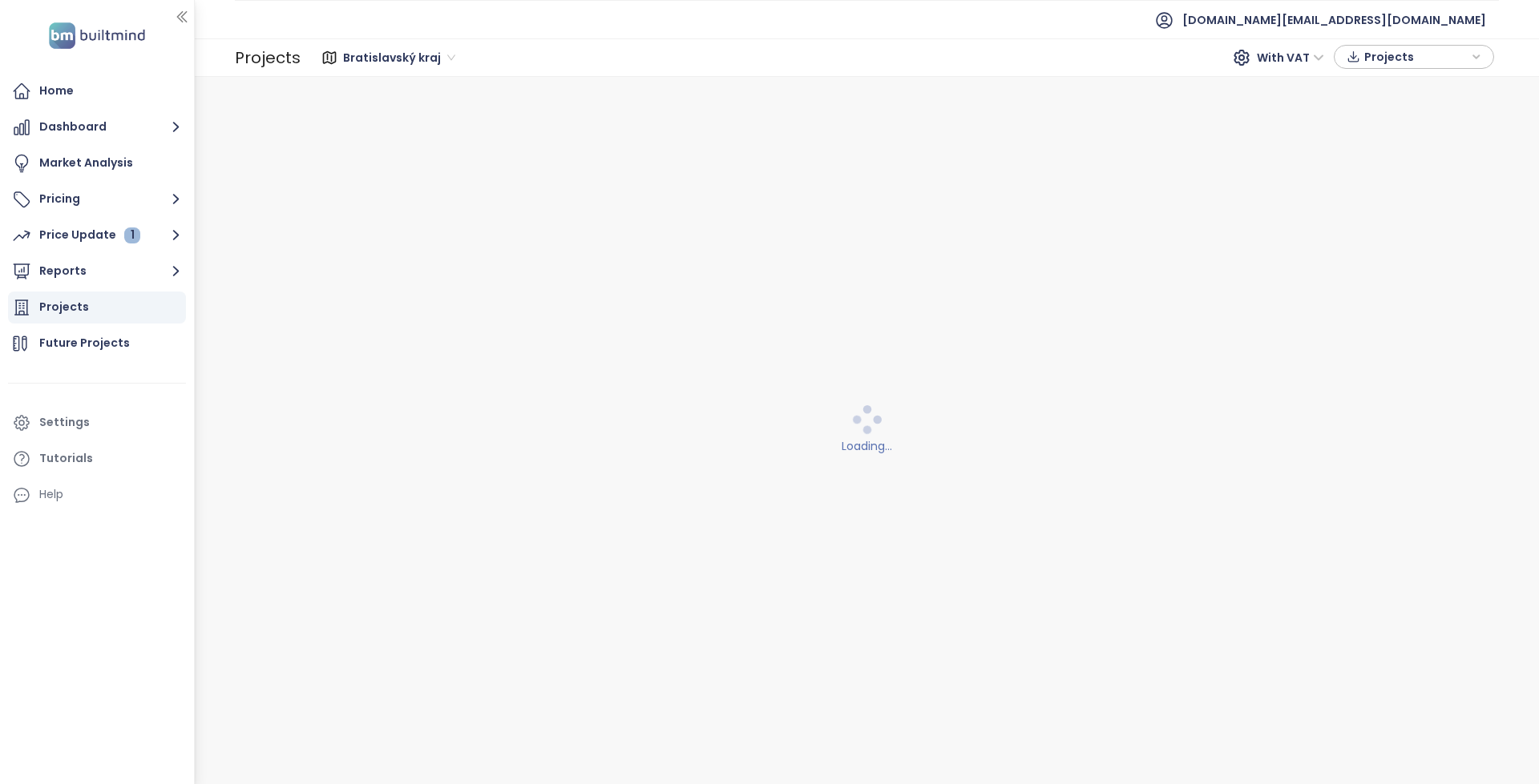
click at [1393, 60] on span "Projects" at bounding box center [1416, 57] width 103 height 24
click at [1384, 125] on span "Download" at bounding box center [1397, 119] width 61 height 17
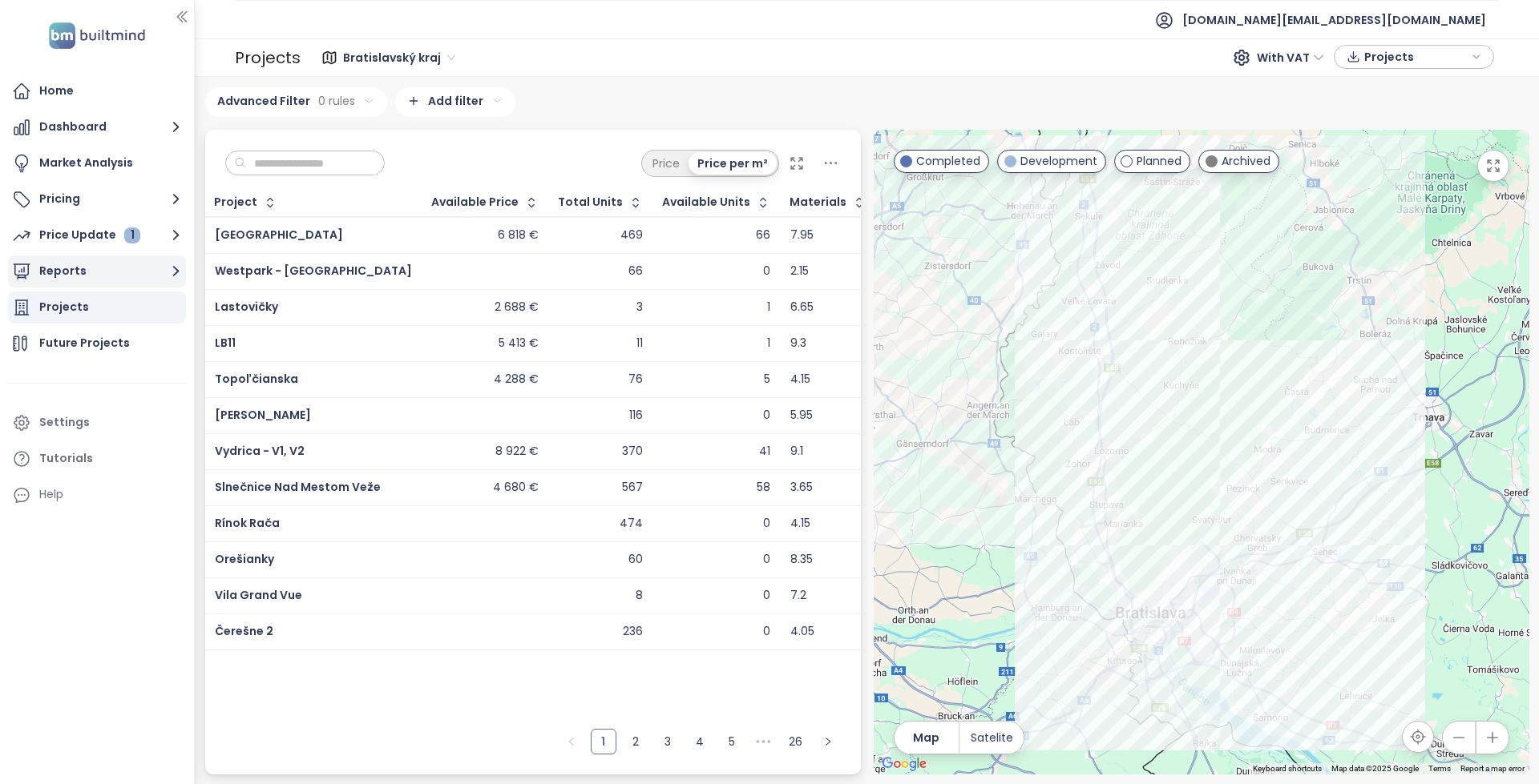
click at [95, 286] on button "Reports" at bounding box center [97, 271] width 178 height 32
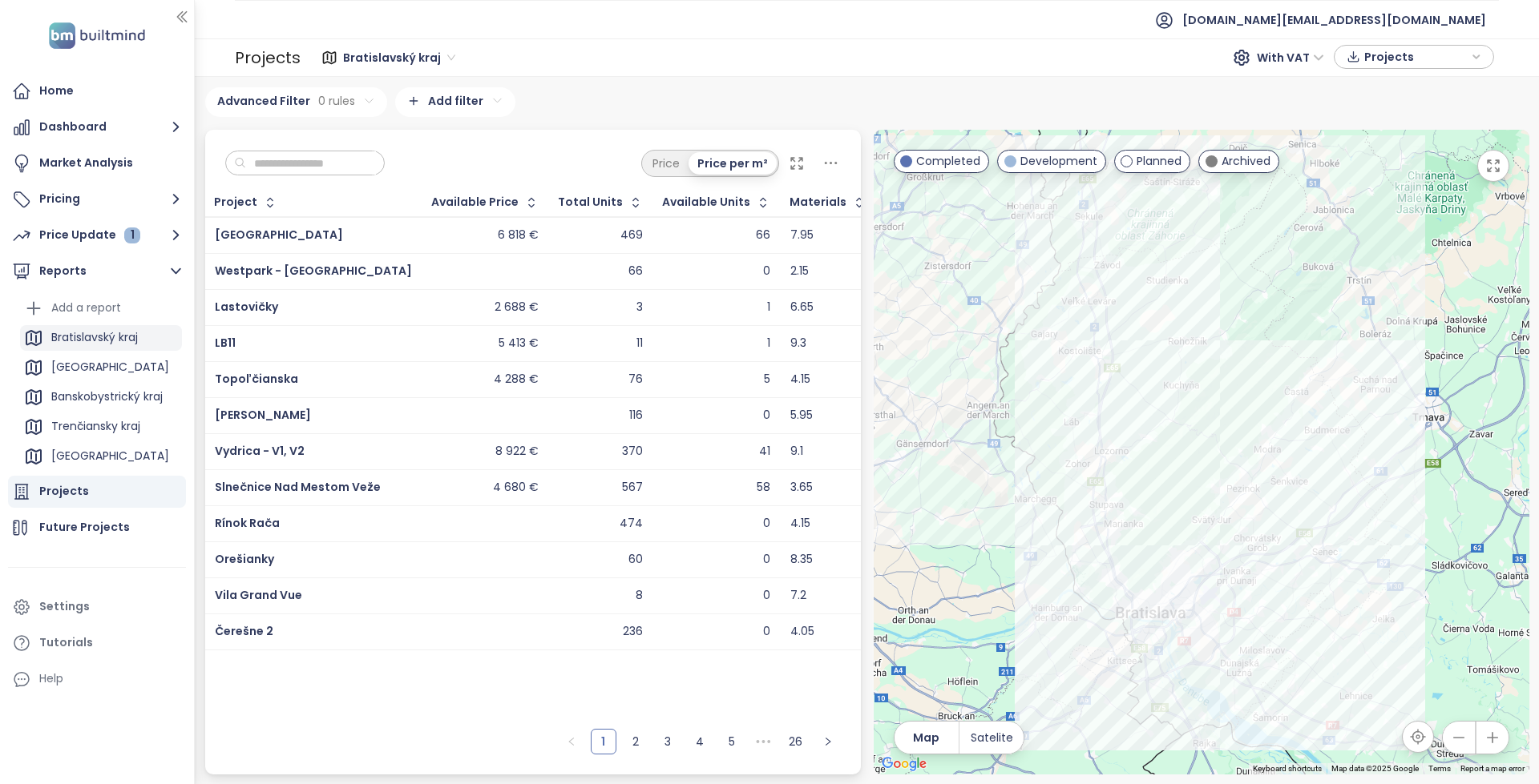
click at [133, 338] on div "Bratislavský kraj" at bounding box center [95, 338] width 87 height 20
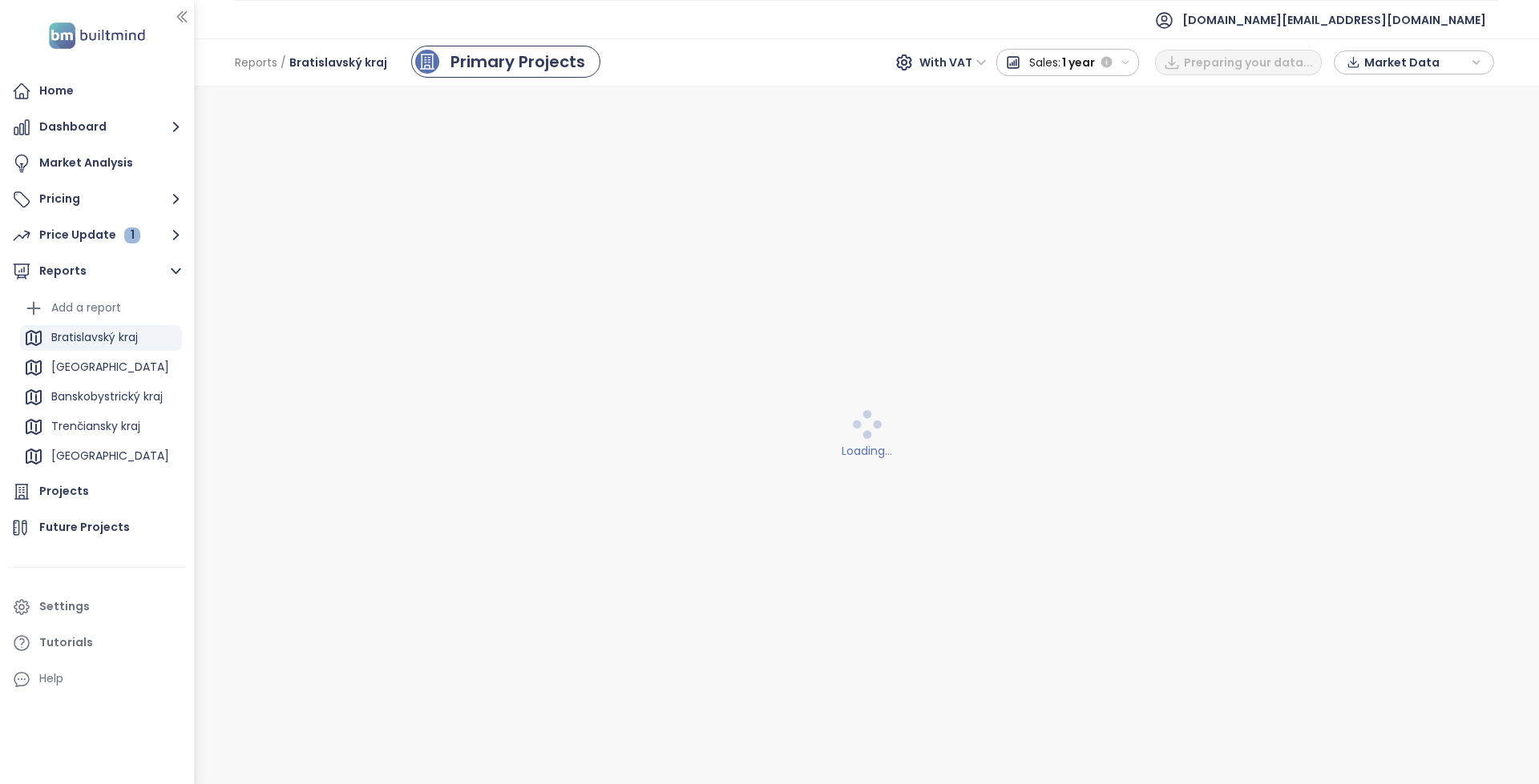
click at [1405, 62] on span "Market Data" at bounding box center [1416, 62] width 103 height 24
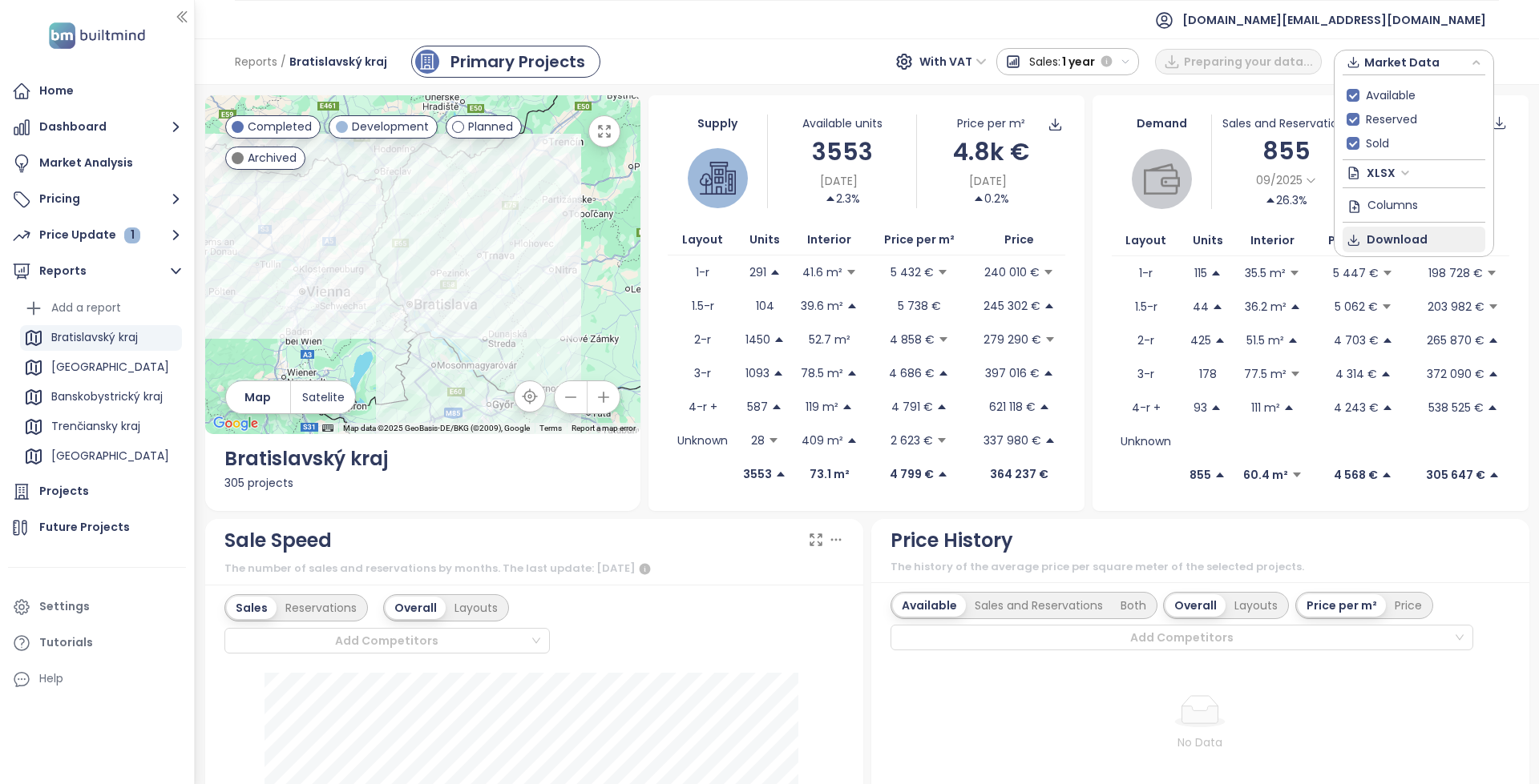
click at [1391, 232] on span "Download" at bounding box center [1397, 239] width 61 height 17
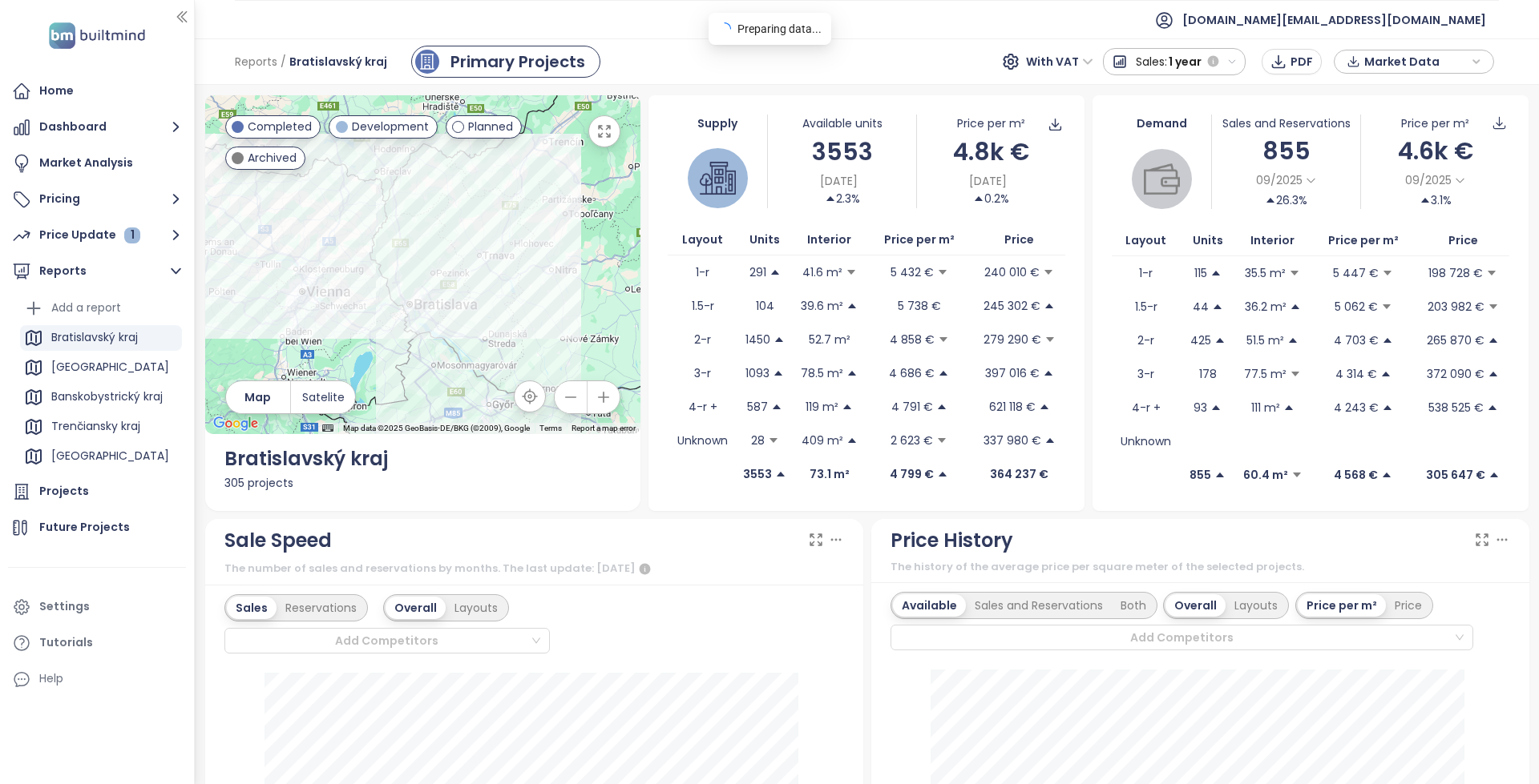
click at [861, 57] on div "Reports / Bratislavský kraj Primary Projects With VAT Sales: 1 year PDF Market …" at bounding box center [867, 62] width 1344 height 47
click at [109, 196] on button "Pricing" at bounding box center [97, 199] width 178 height 32
